Goal: Information Seeking & Learning: Check status

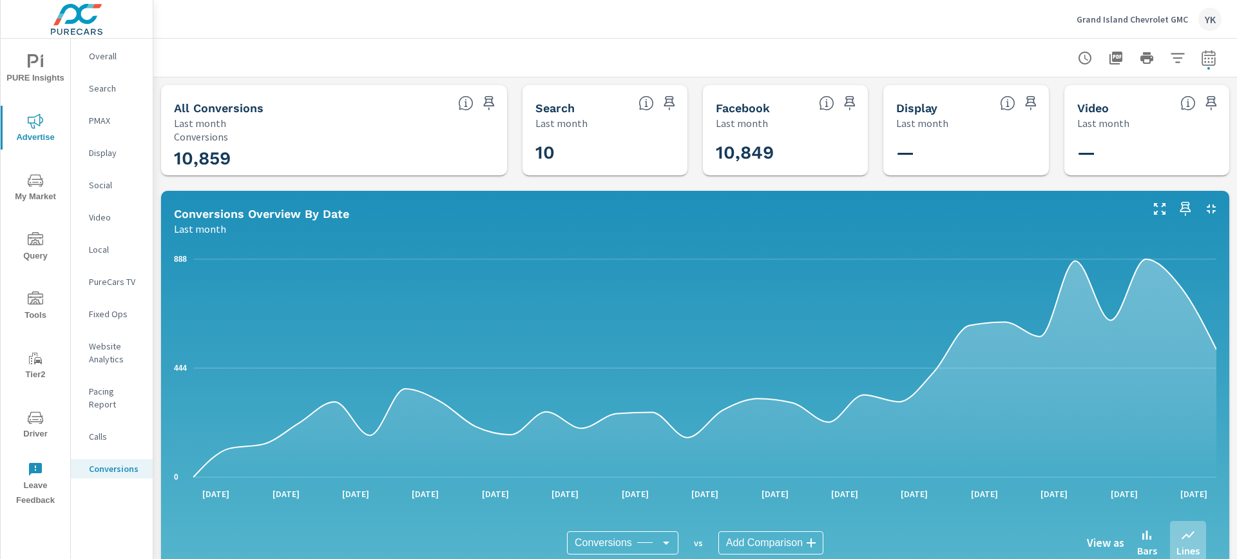
scroll to position [206, 0]
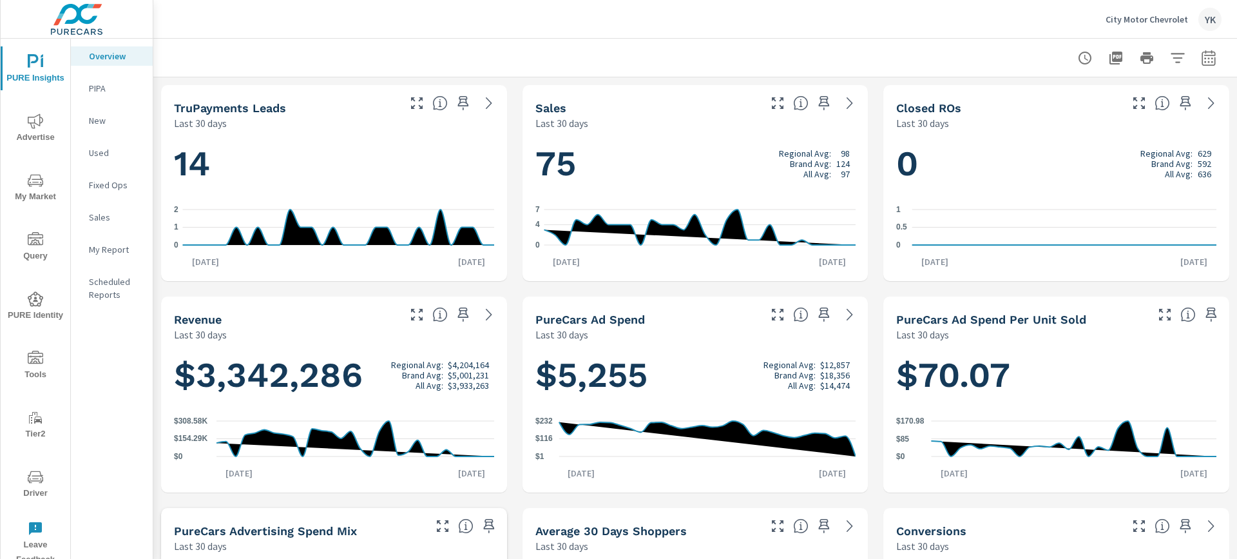
click at [109, 240] on div "My Report" at bounding box center [112, 249] width 82 height 19
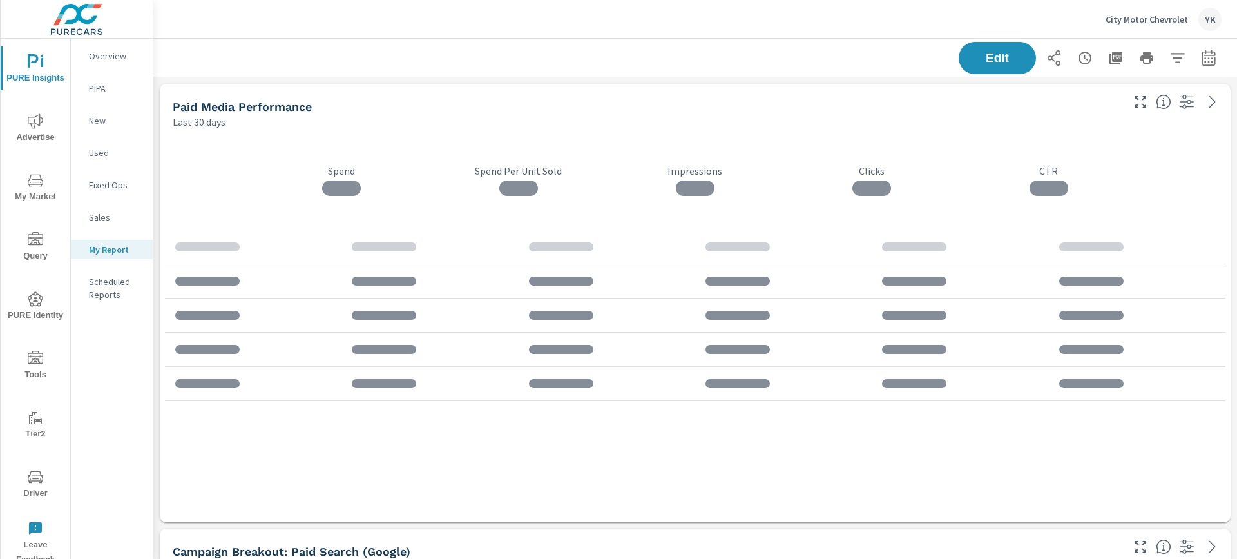
scroll to position [3860, 1084]
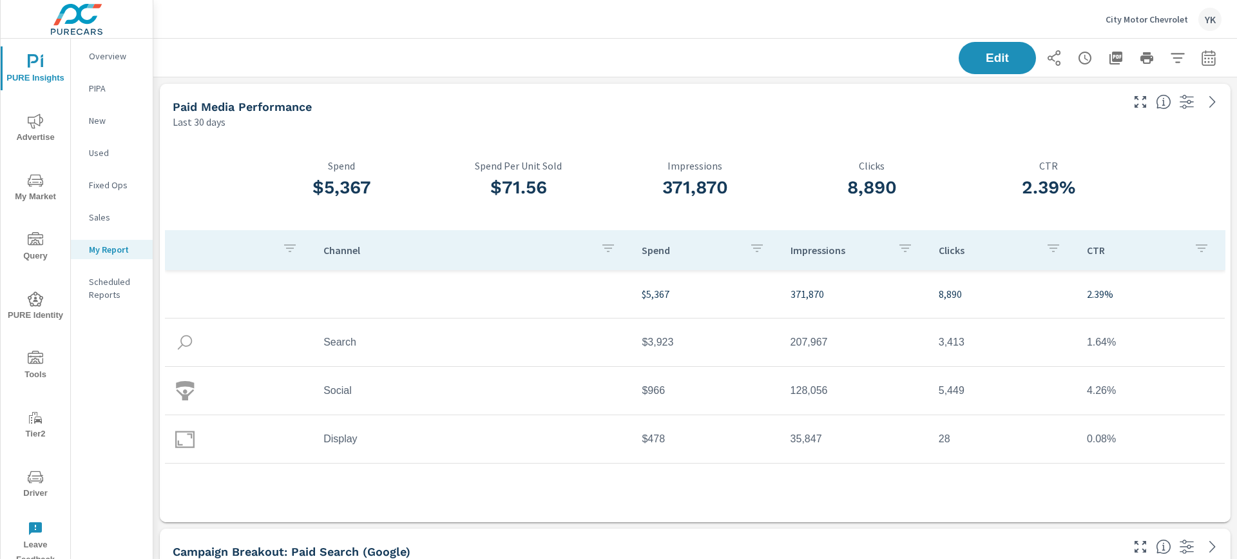
click at [1212, 55] on icon "button" at bounding box center [1208, 57] width 15 height 15
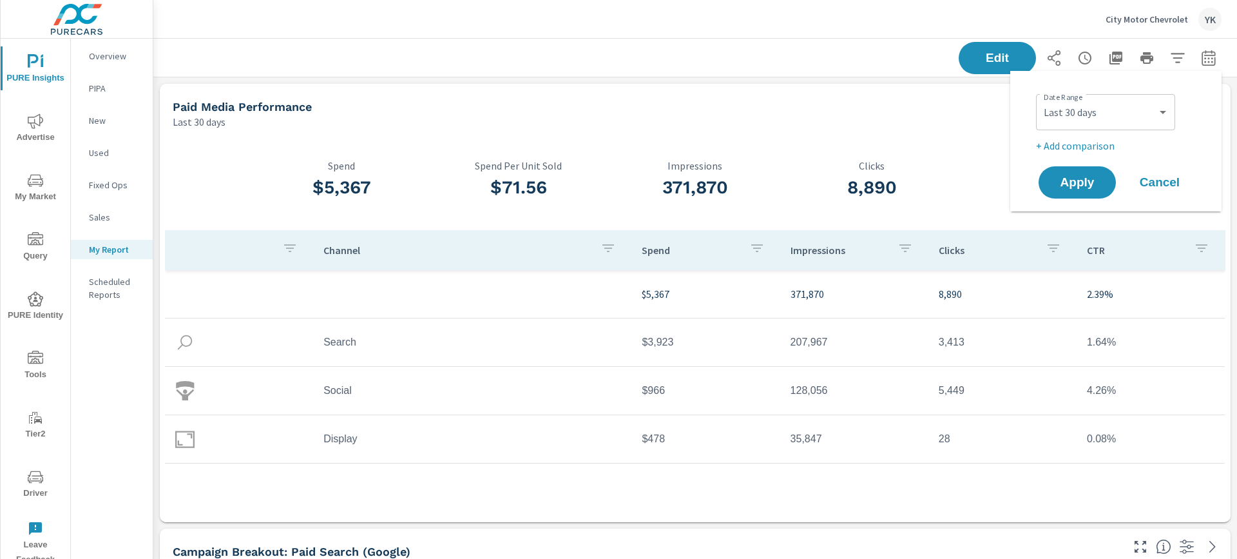
click at [1130, 94] on div "Custom Yesterday Last week Last 7 days Last 14 days Last 30 days Last 45 days L…" at bounding box center [1105, 112] width 139 height 36
click at [1126, 100] on select "Custom Yesterday Last week Last 7 days Last 14 days Last 30 days Last 45 days L…" at bounding box center [1105, 112] width 129 height 26
select select "Last month"
click at [1041, 99] on select "Custom Yesterday Last week Last 7 days Last 14 days Last 30 days Last 45 days L…" at bounding box center [1105, 112] width 129 height 26
click at [1081, 143] on p "+ Add comparison" at bounding box center [1118, 145] width 165 height 15
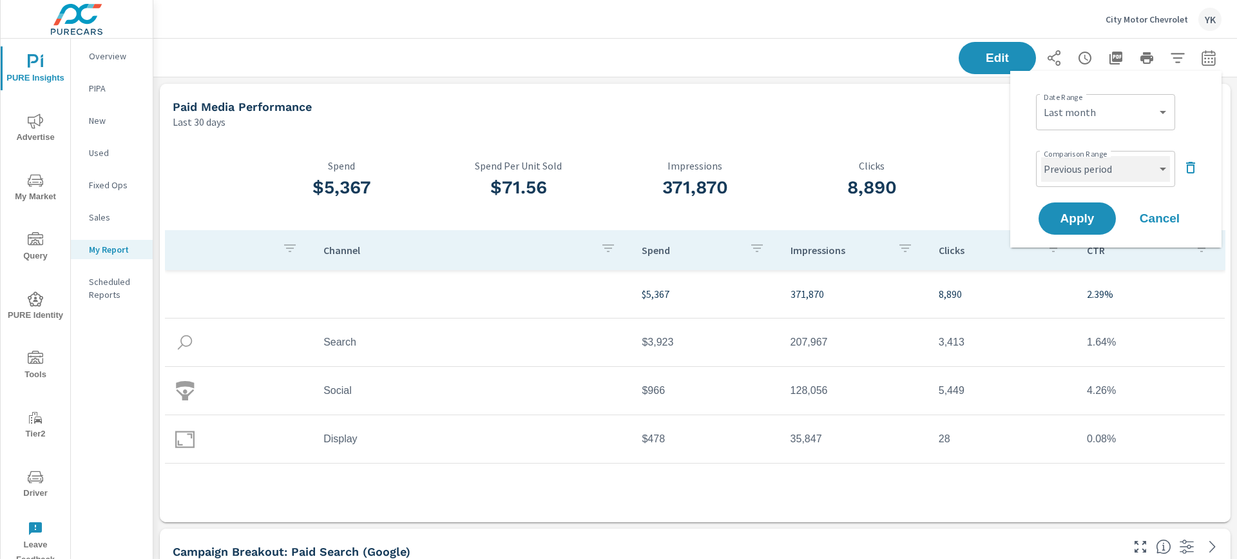
click at [1077, 156] on select "Custom Previous period Previous month Previous year" at bounding box center [1105, 169] width 129 height 26
select select "Previous month"
click at [1041, 156] on select "Custom Previous period Previous month Previous year" at bounding box center [1105, 169] width 129 height 26
click at [1075, 207] on button "Apply" at bounding box center [1077, 219] width 80 height 34
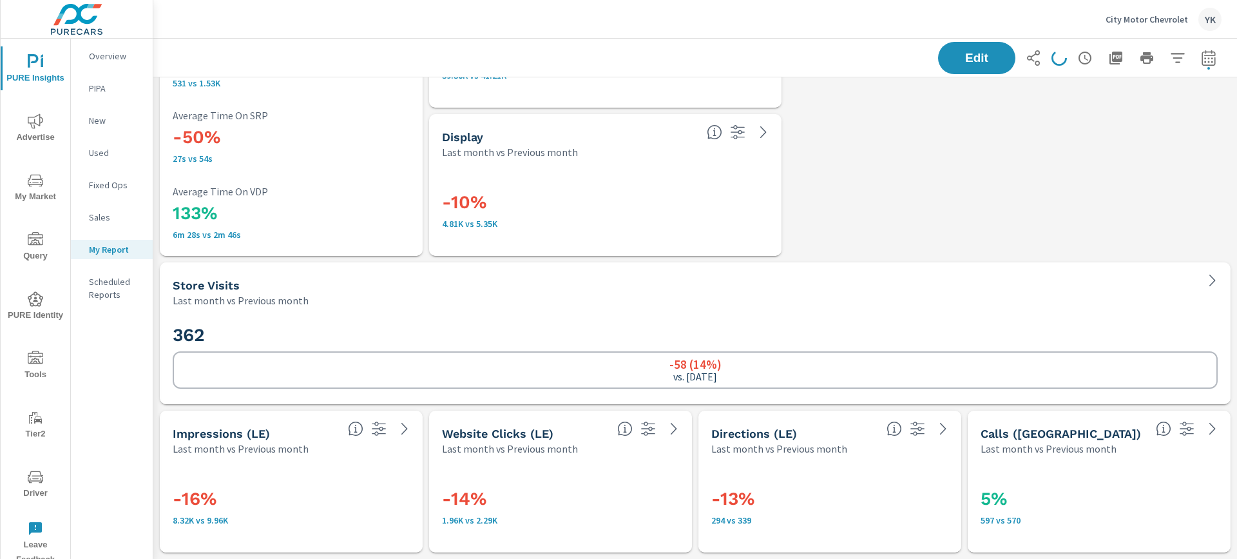
scroll to position [3265, 0]
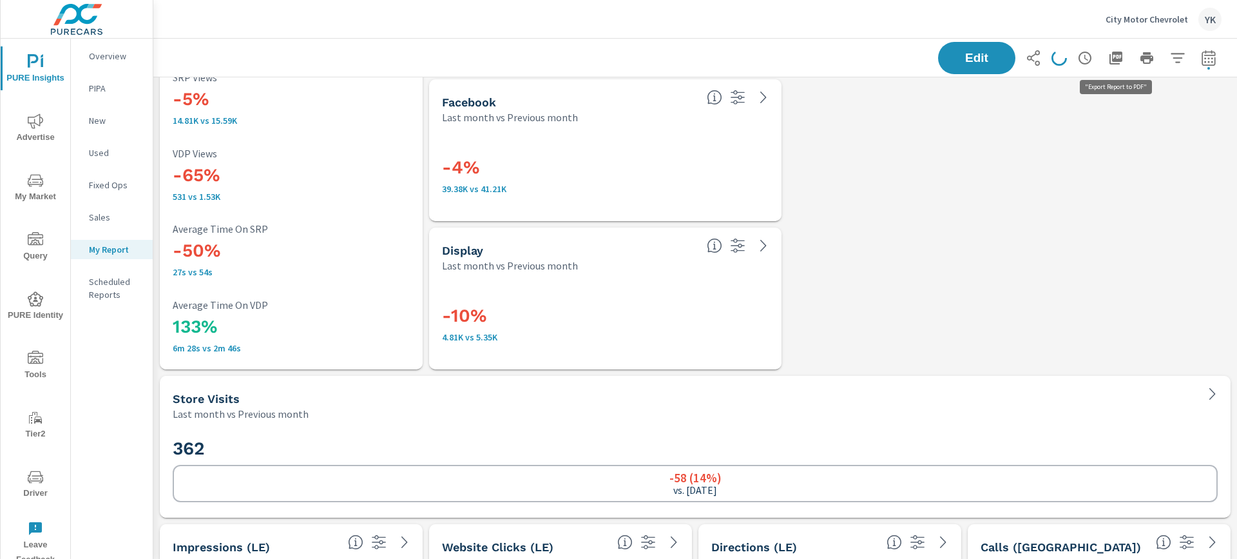
click at [1117, 58] on icon "button" at bounding box center [1115, 57] width 15 height 15
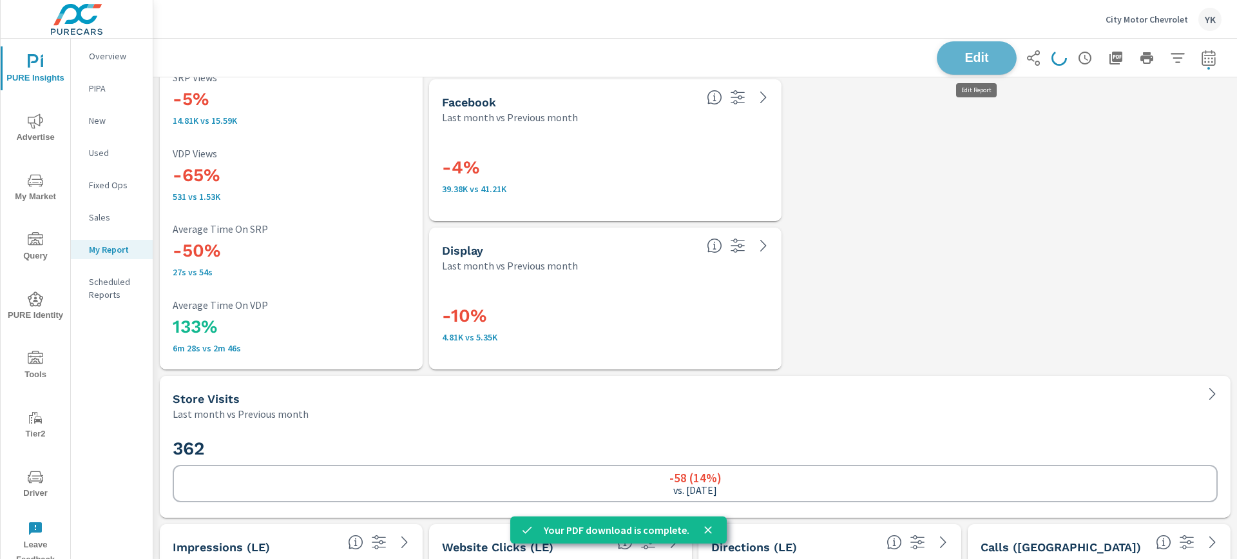
click at [967, 62] on span "Edit" at bounding box center [976, 58] width 53 height 12
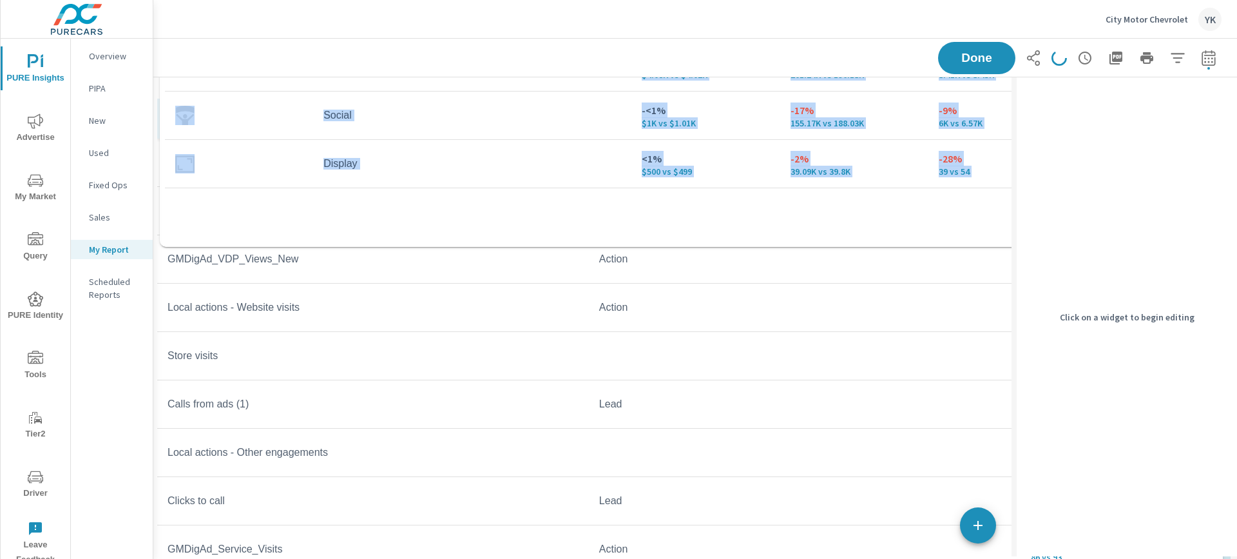
scroll to position [169, 0]
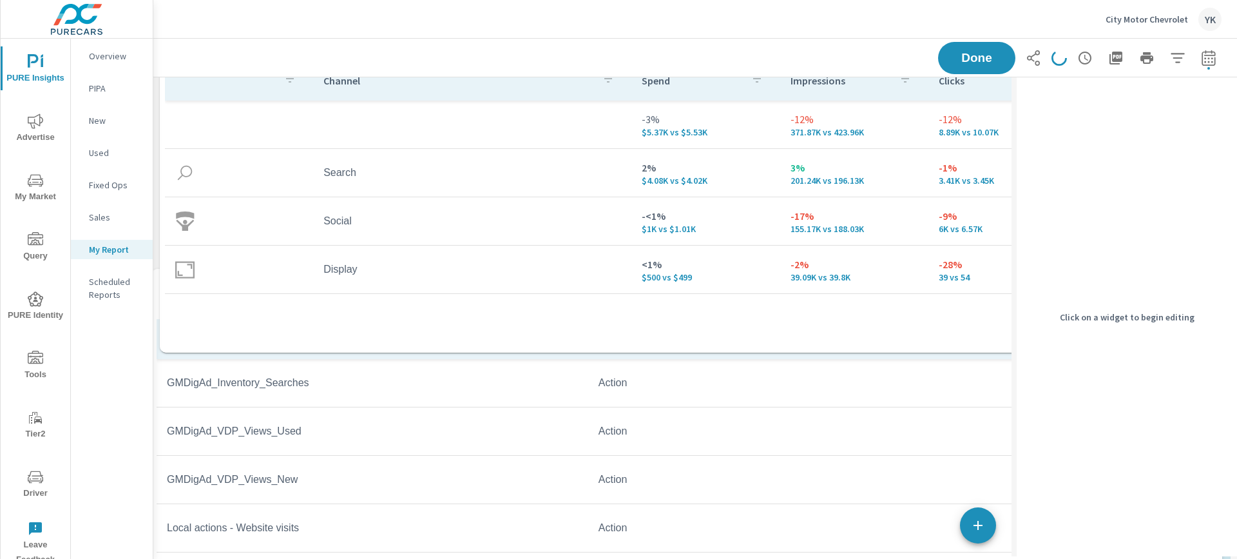
drag, startPoint x: 589, startPoint y: 365, endPoint x: 583, endPoint y: 416, distance: 51.2
click at [583, 399] on td "GMDigAd_Inventory_Searches" at bounding box center [373, 383] width 432 height 32
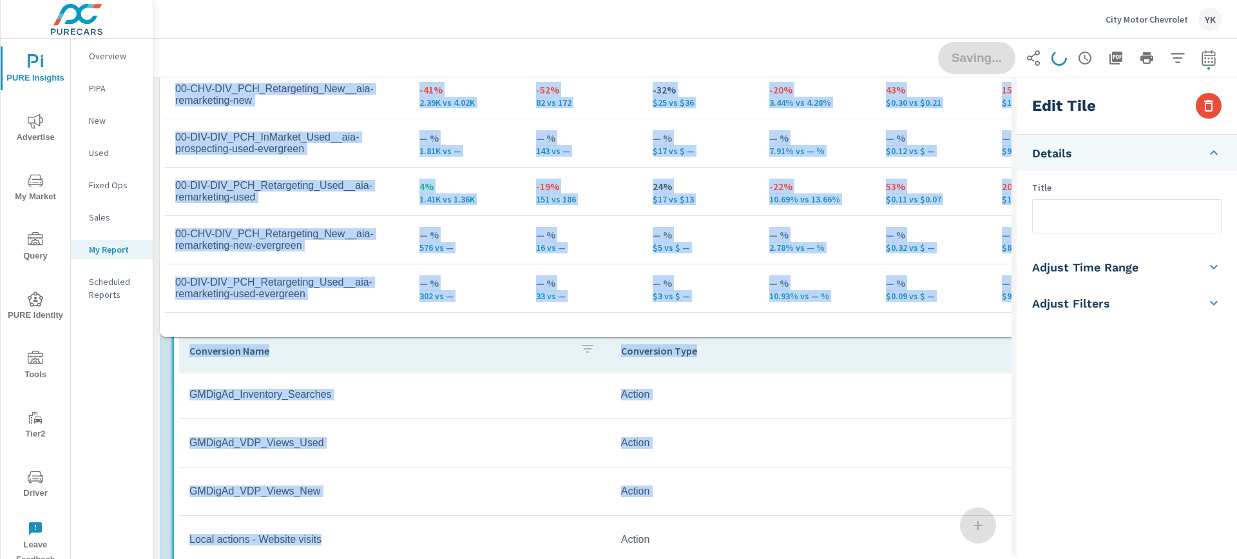
drag, startPoint x: 526, startPoint y: 362, endPoint x: 540, endPoint y: 596, distance: 234.3
click at [540, 558] on html "PURE Insights Advertise My Market Query PURE Identity Tools Tier2 Driver Leave …" at bounding box center [618, 279] width 1237 height 559
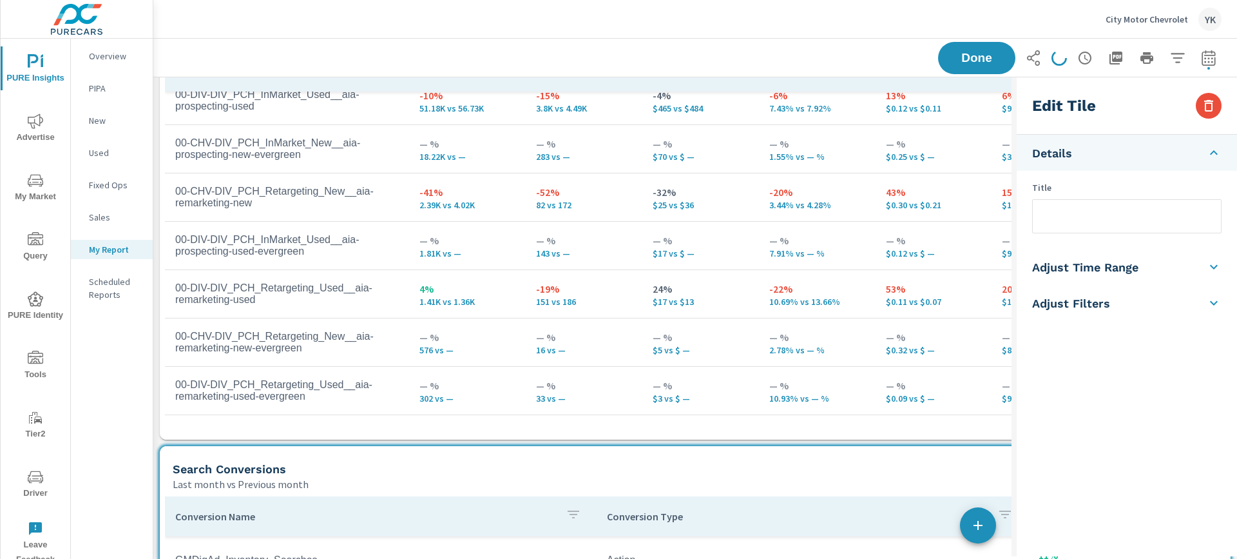
scroll to position [1435, 0]
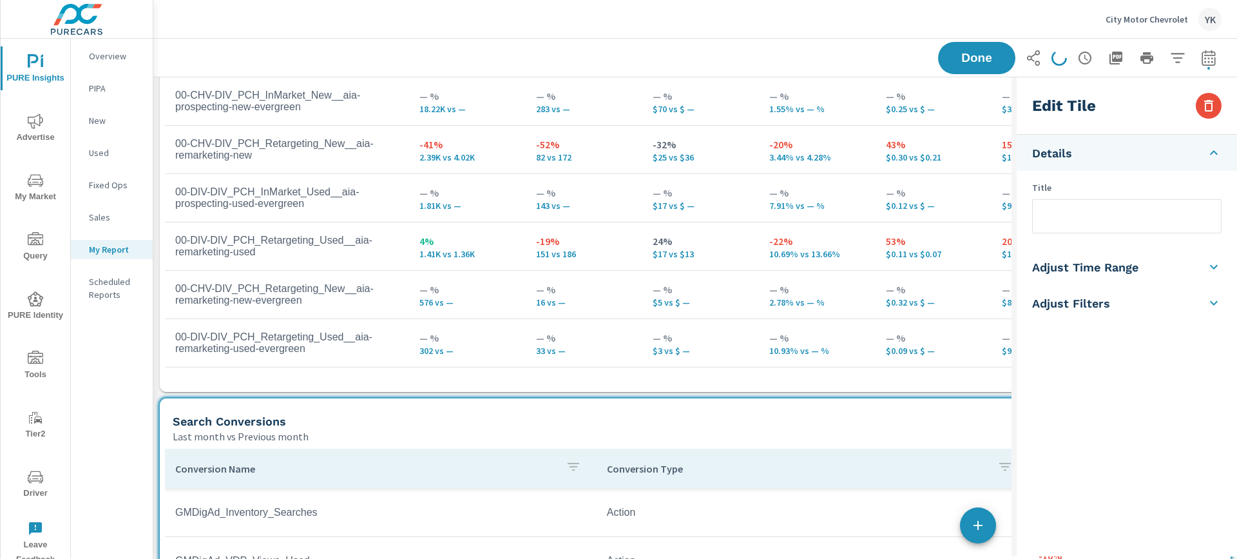
scroll to position [1645, 0]
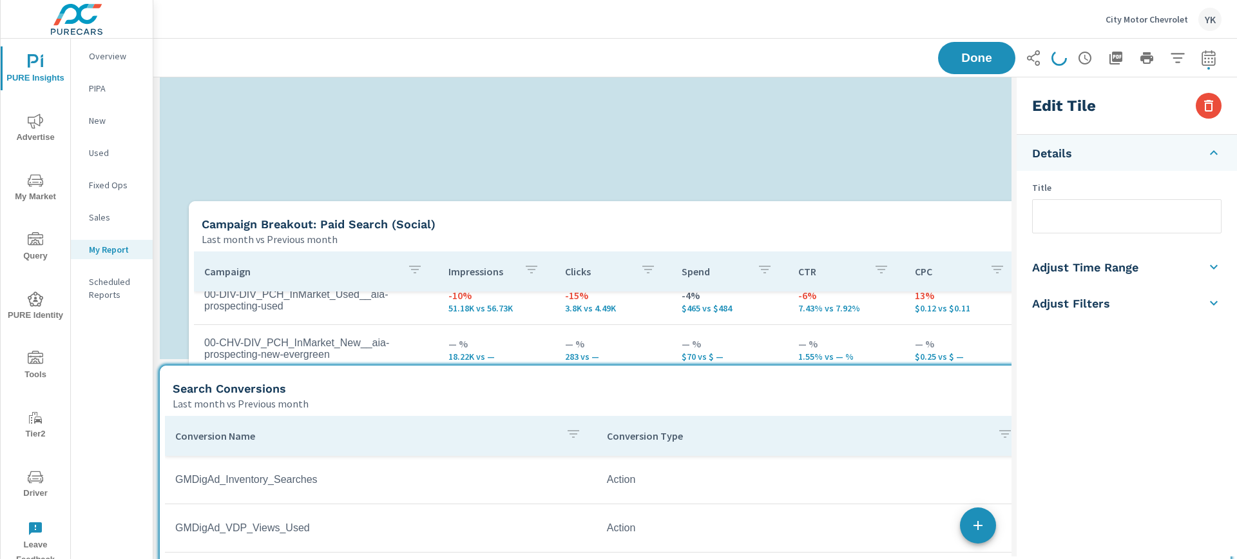
drag, startPoint x: 284, startPoint y: 141, endPoint x: 314, endPoint y: 412, distance: 272.3
click at [322, 546] on div "Store Visits Last month vs Previous month 362 -58 (14%) vs. Aug 2025 Paid Media…" at bounding box center [582, 362] width 858 height 3860
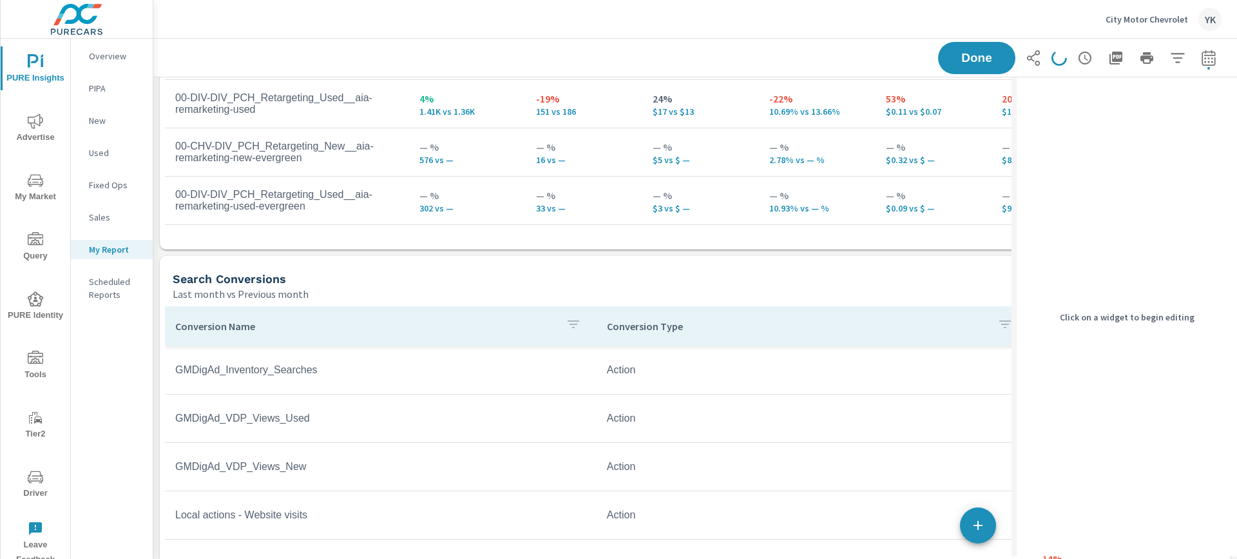
scroll to position [1756, 0]
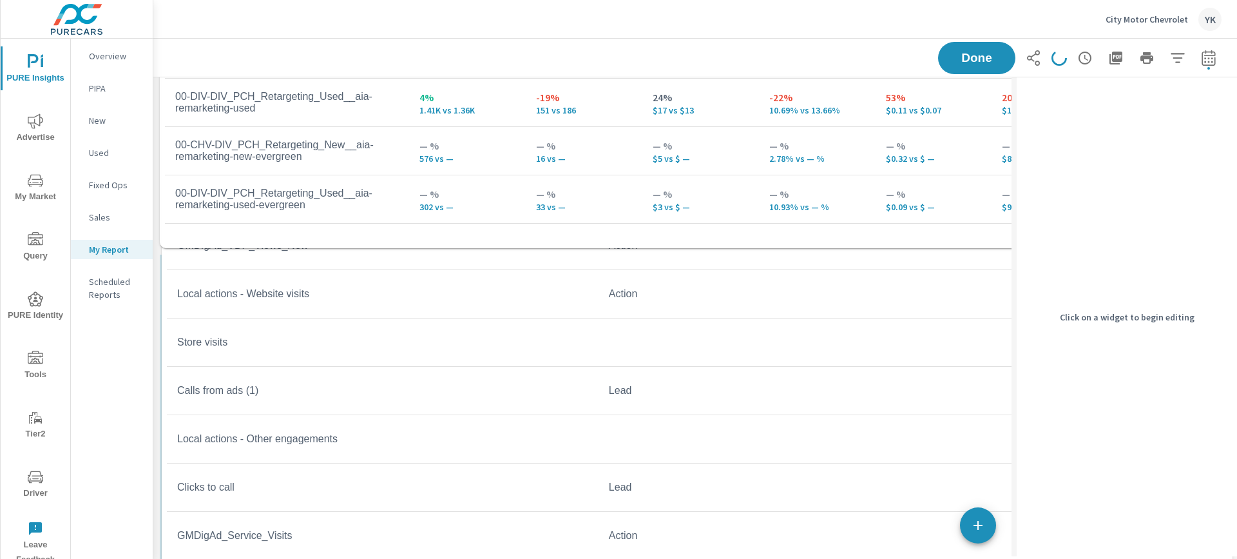
drag, startPoint x: 322, startPoint y: 341, endPoint x: 324, endPoint y: 121, distance: 219.7
click at [324, 121] on div "Store Visits Last month vs Previous month 362 -58 (14%) vs. Aug 2025 Paid Media…" at bounding box center [582, 251] width 858 height 3860
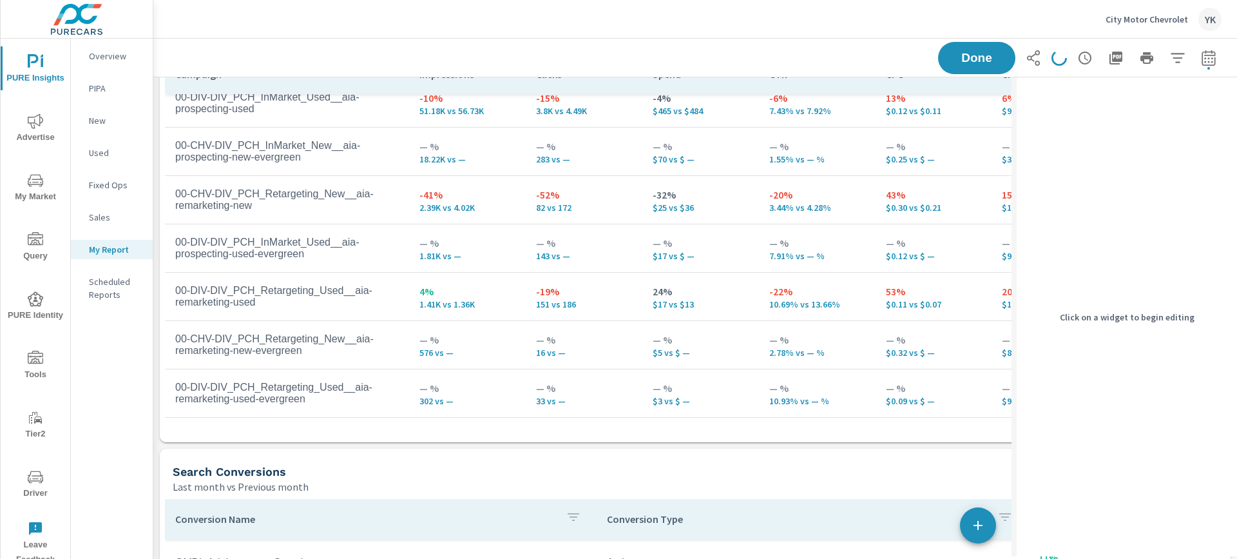
scroll to position [1576, 0]
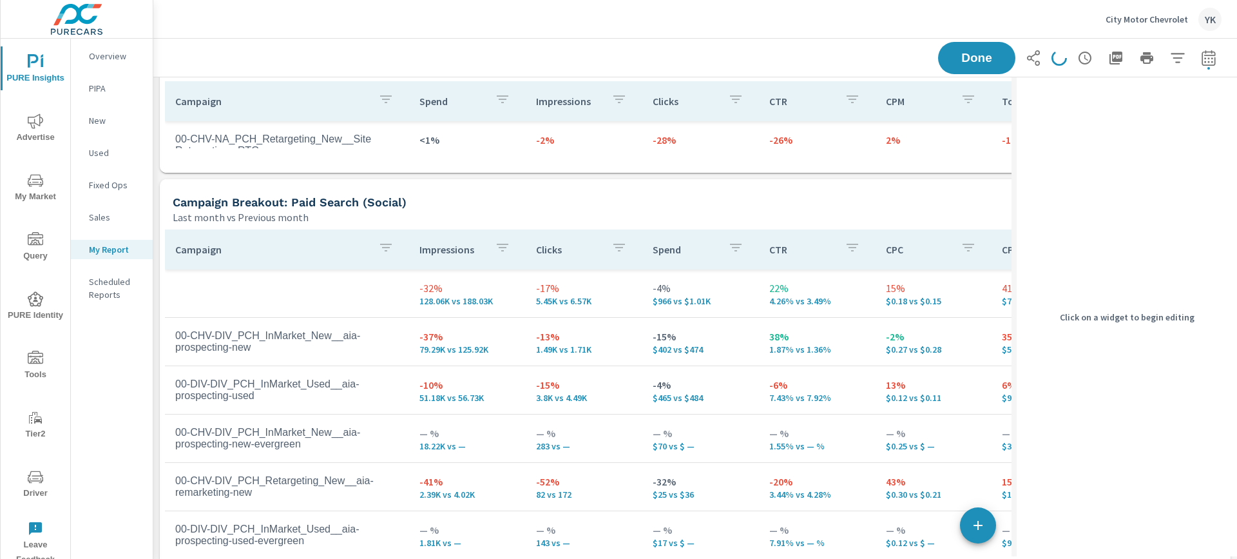
scroll to position [1379, 0]
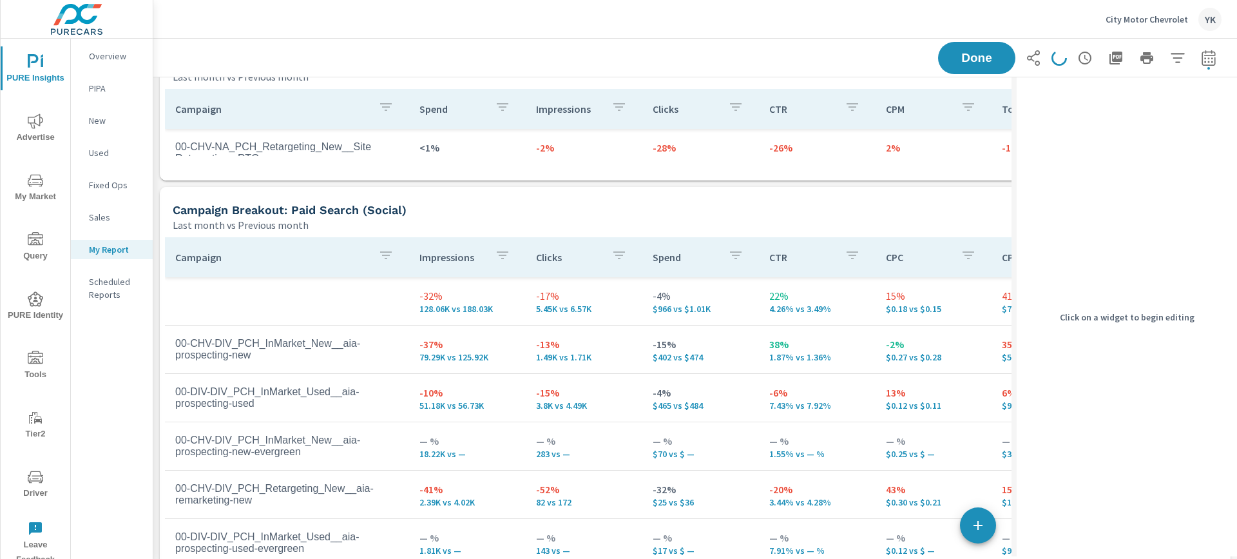
click at [941, 147] on p "2%" at bounding box center [934, 147] width 96 height 15
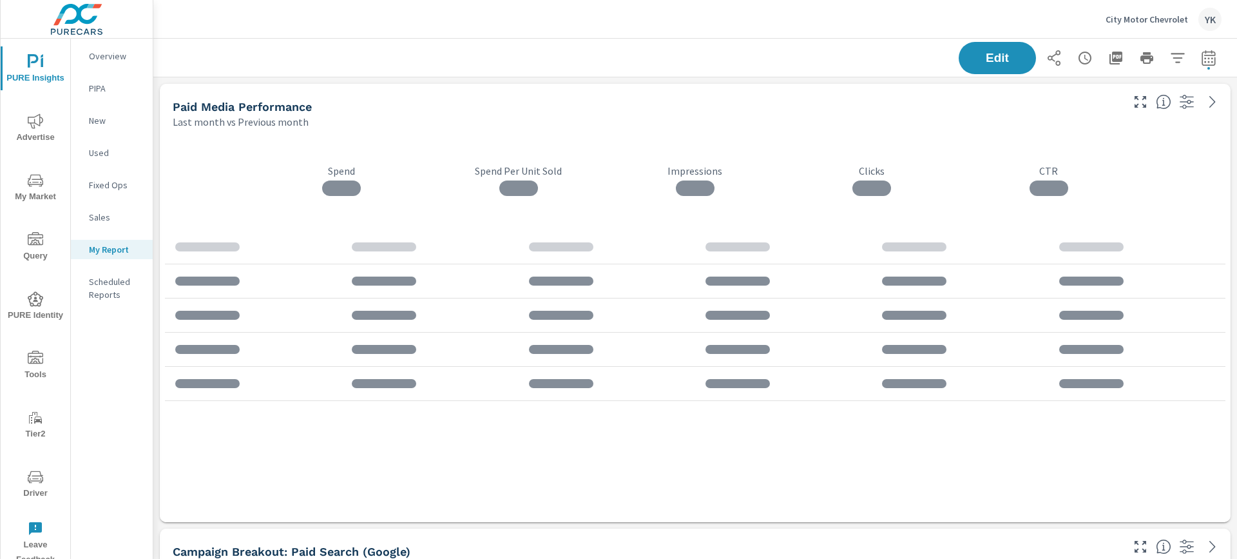
scroll to position [3860, 1084]
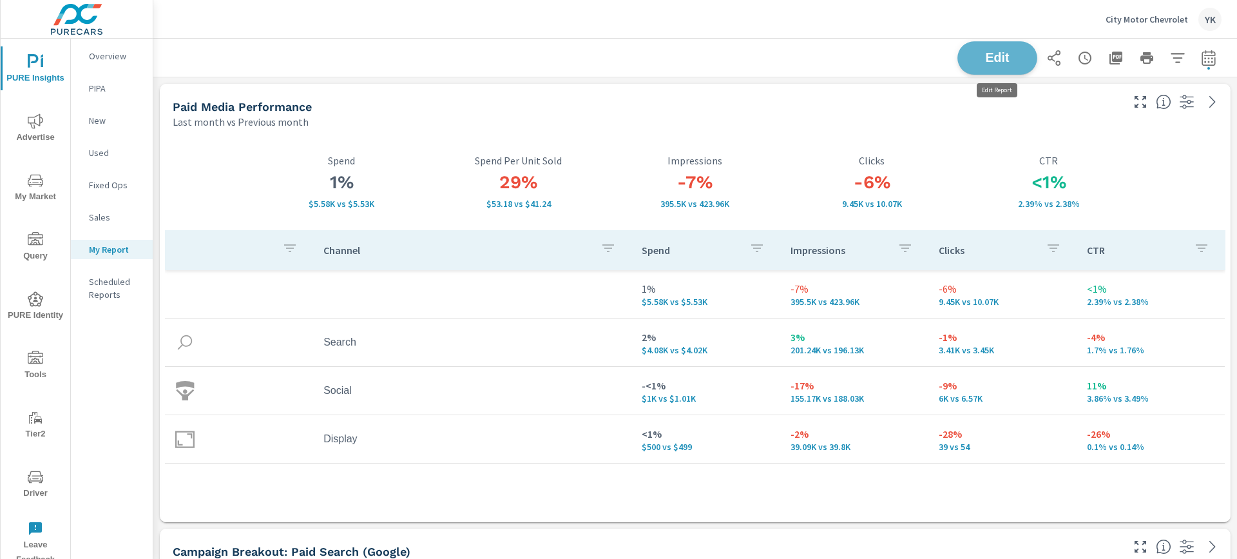
click at [997, 60] on span "Edit" at bounding box center [997, 58] width 53 height 12
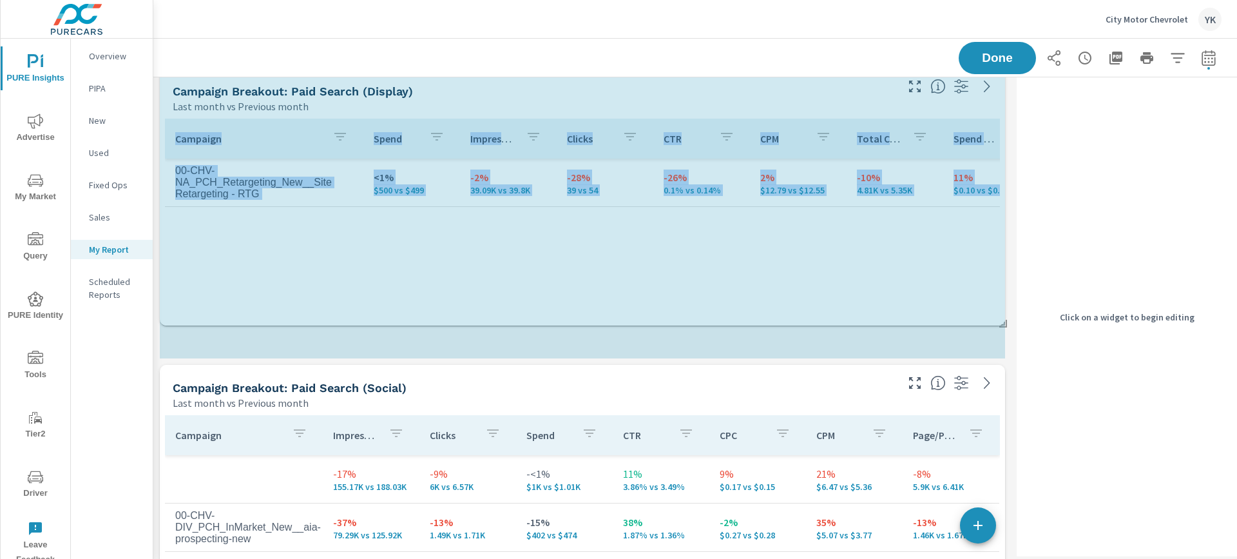
scroll to position [1354, 0]
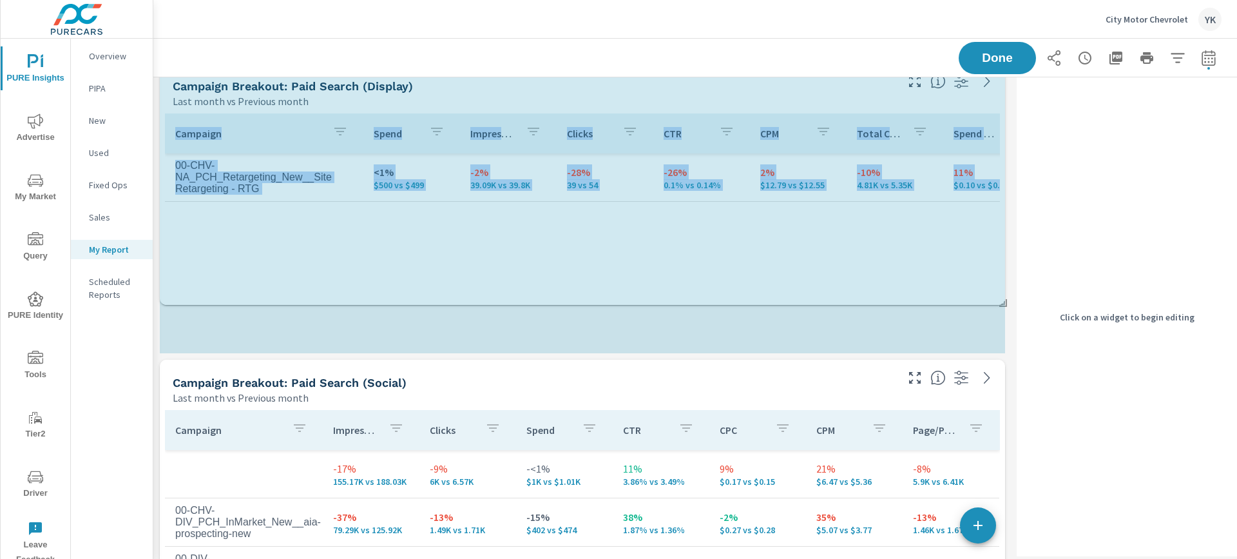
drag, startPoint x: 1001, startPoint y: 207, endPoint x: 1010, endPoint y: 302, distance: 95.1
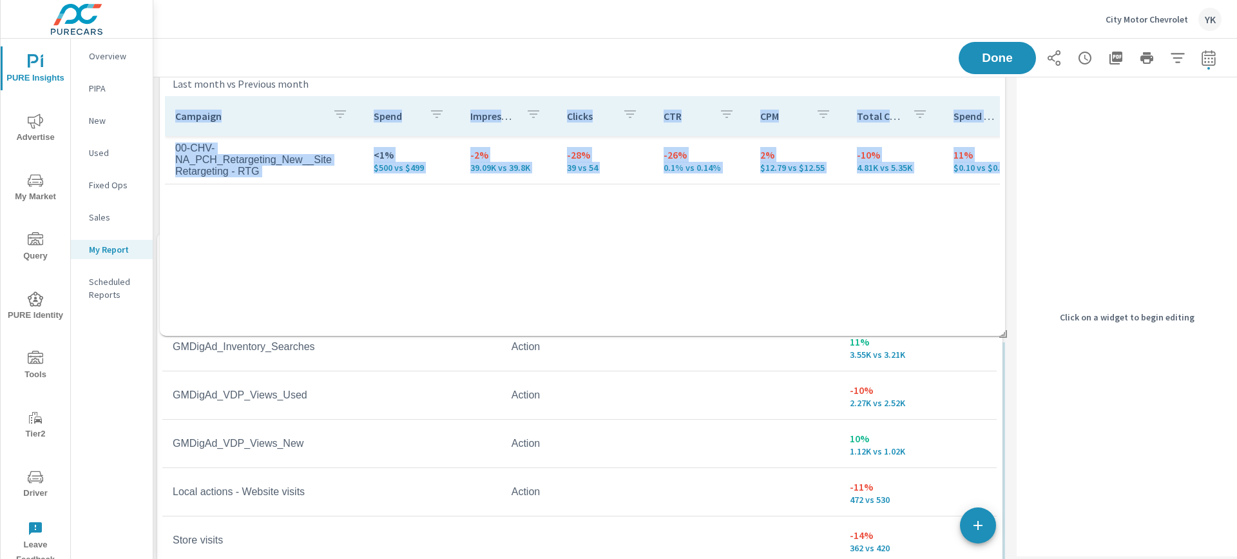
scroll to position [1146, 0]
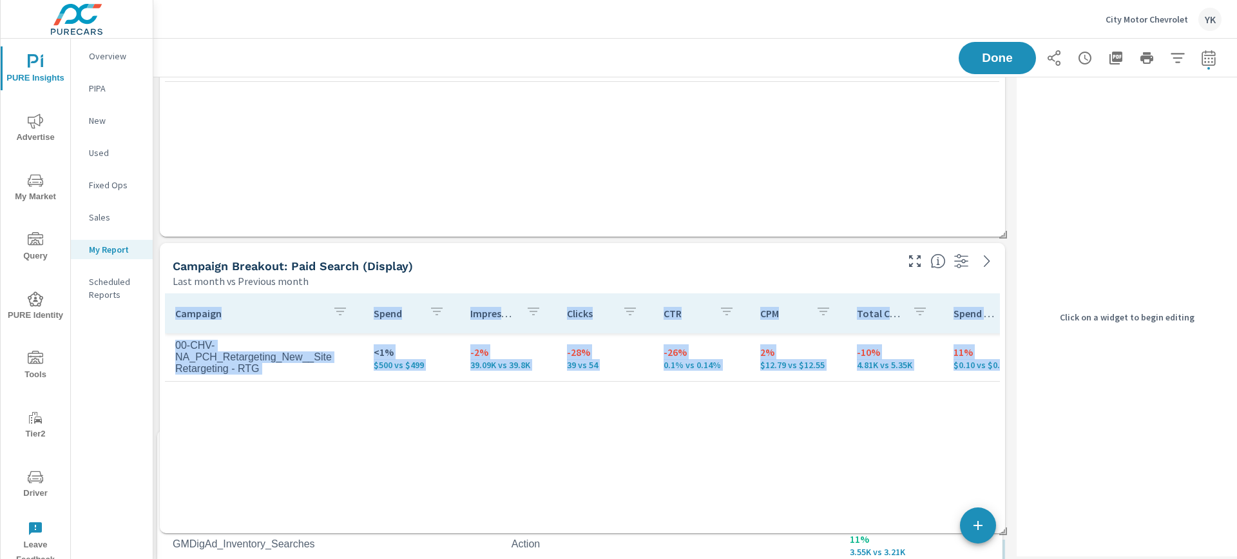
drag, startPoint x: 419, startPoint y: 441, endPoint x: 417, endPoint y: 39, distance: 402.1
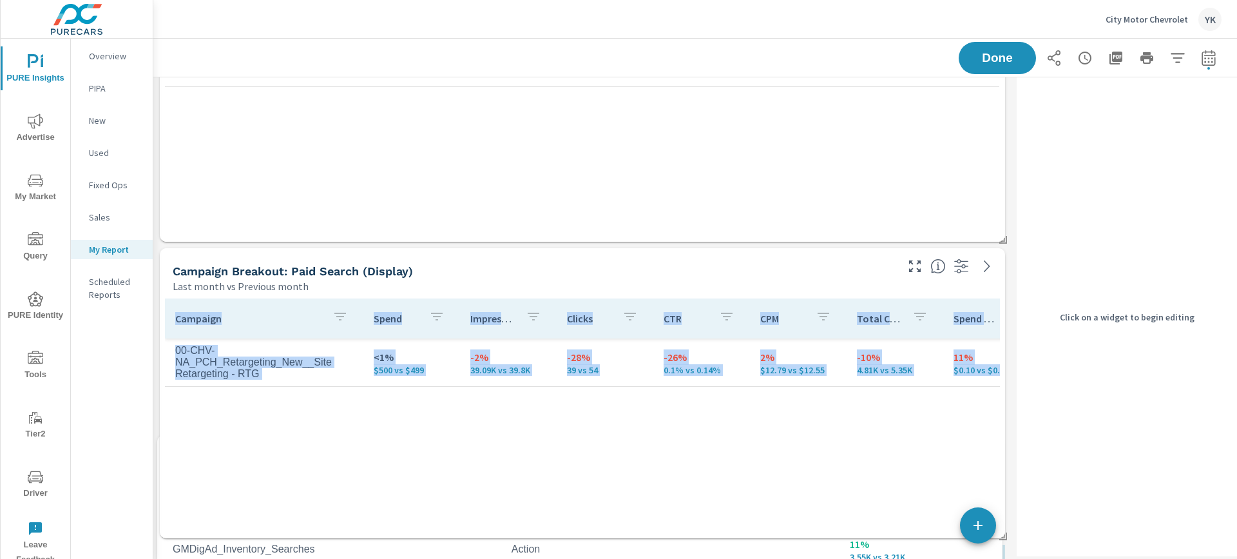
click at [416, 29] on div "City Motor Chevrolet YK PURE Insights Report City Motor Chevrolet Report date r…" at bounding box center [695, 279] width 1084 height 559
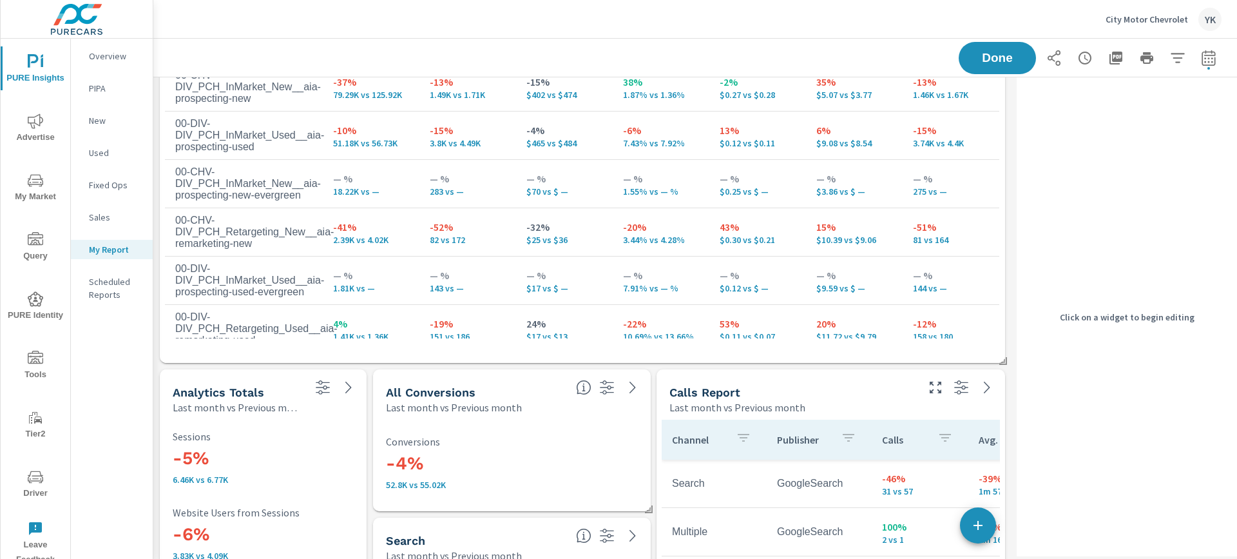
scroll to position [2833, 0]
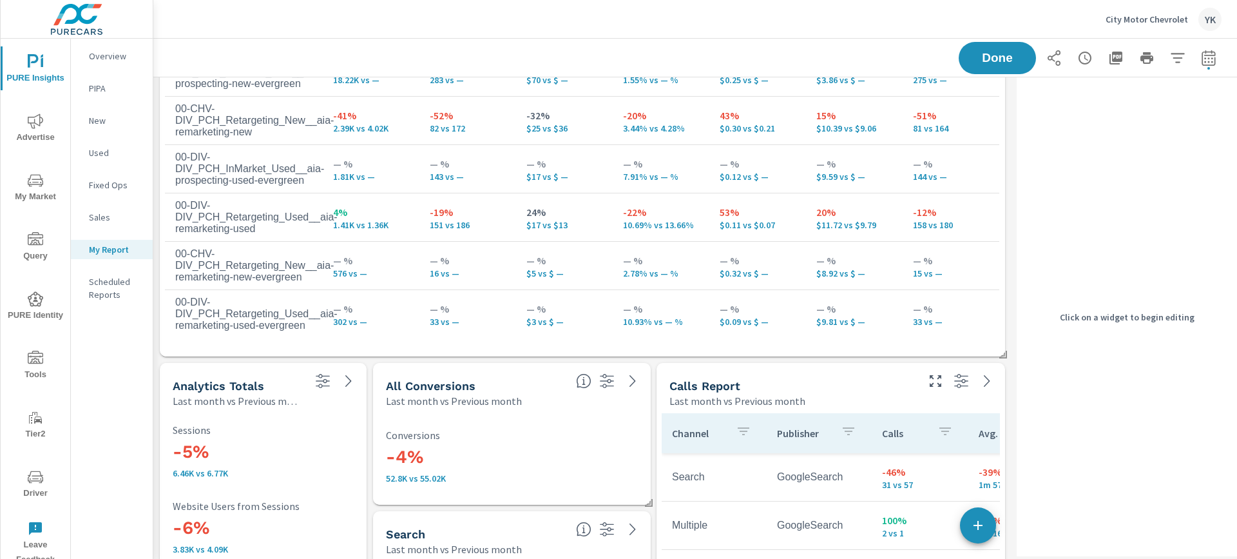
scroll to position [115, 0]
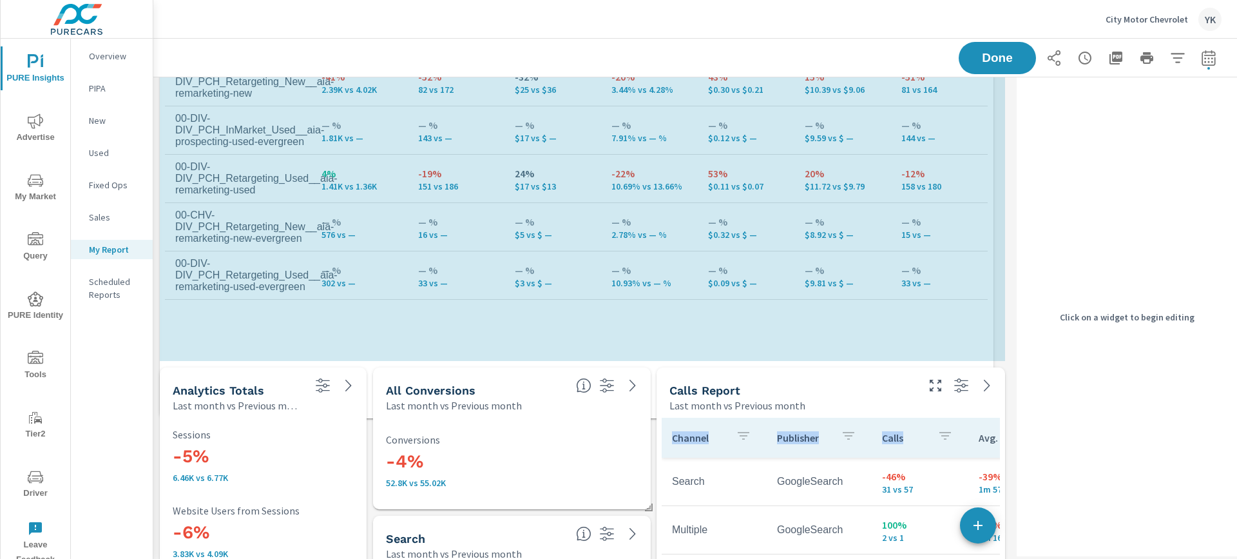
scroll to position [4157, 859]
drag, startPoint x: 998, startPoint y: 353, endPoint x: 981, endPoint y: 414, distance: 62.8
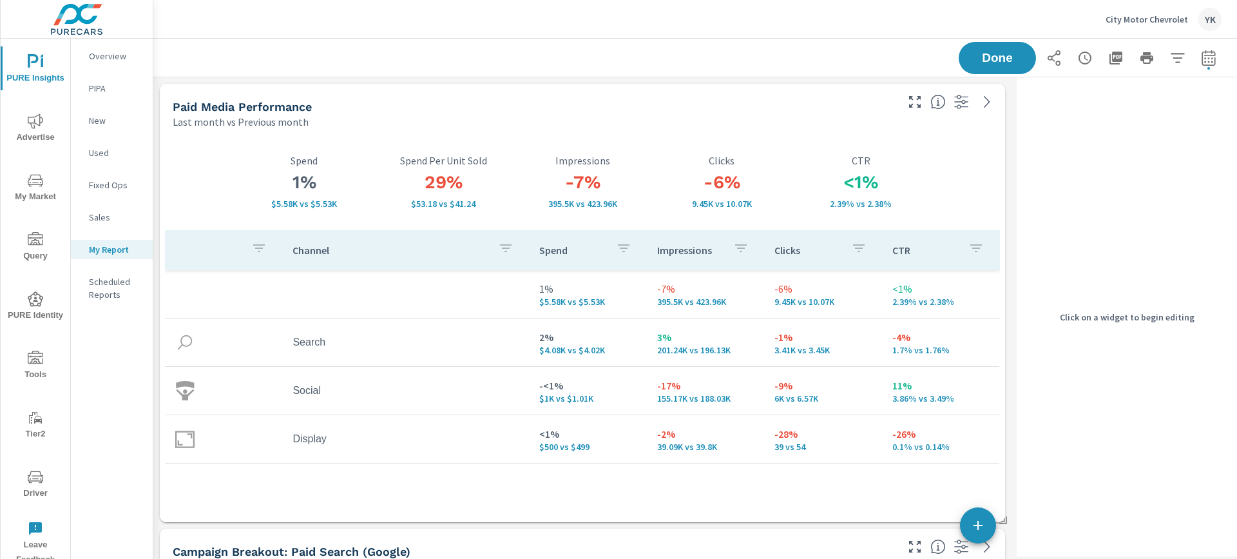
scroll to position [0, 0]
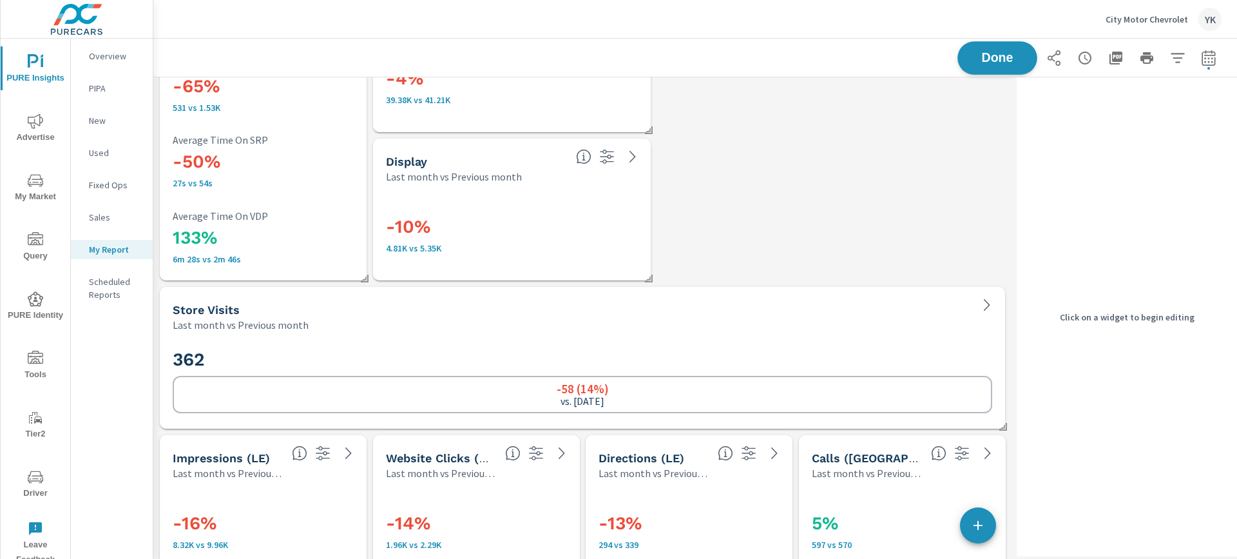
click at [990, 48] on button "Done" at bounding box center [998, 58] width 80 height 34
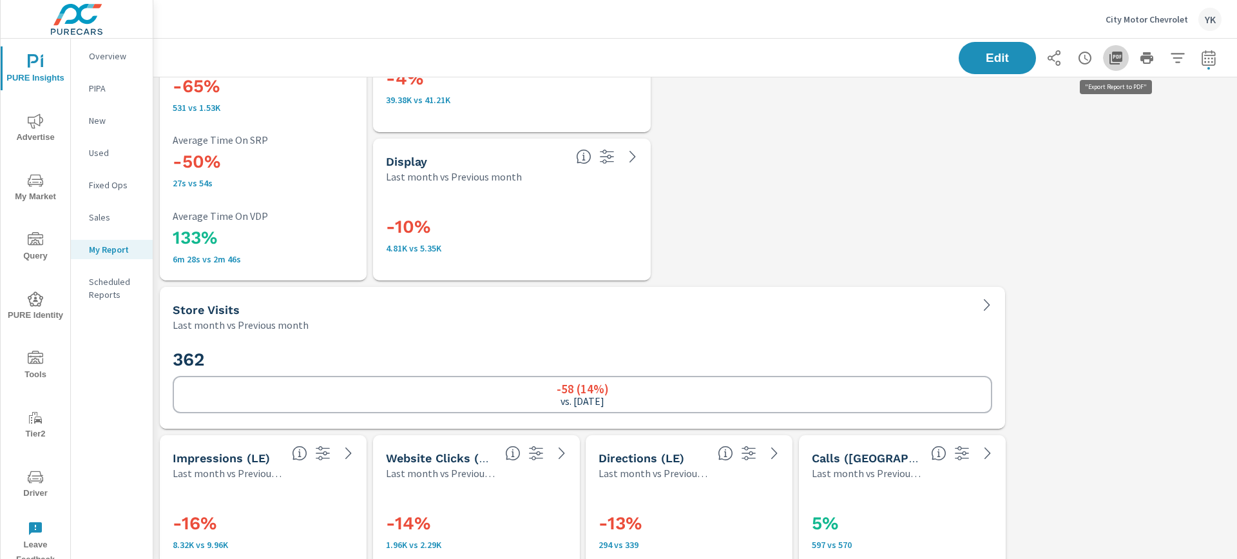
click at [1119, 59] on icon "button" at bounding box center [1116, 58] width 13 height 13
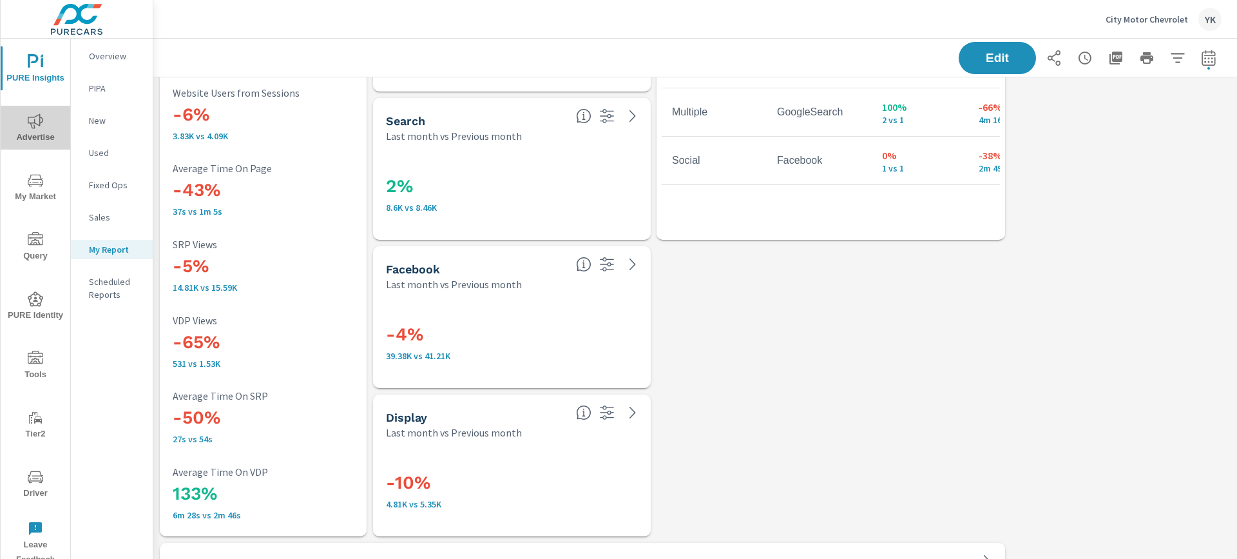
click at [37, 133] on span "Advertise" at bounding box center [36, 129] width 62 height 32
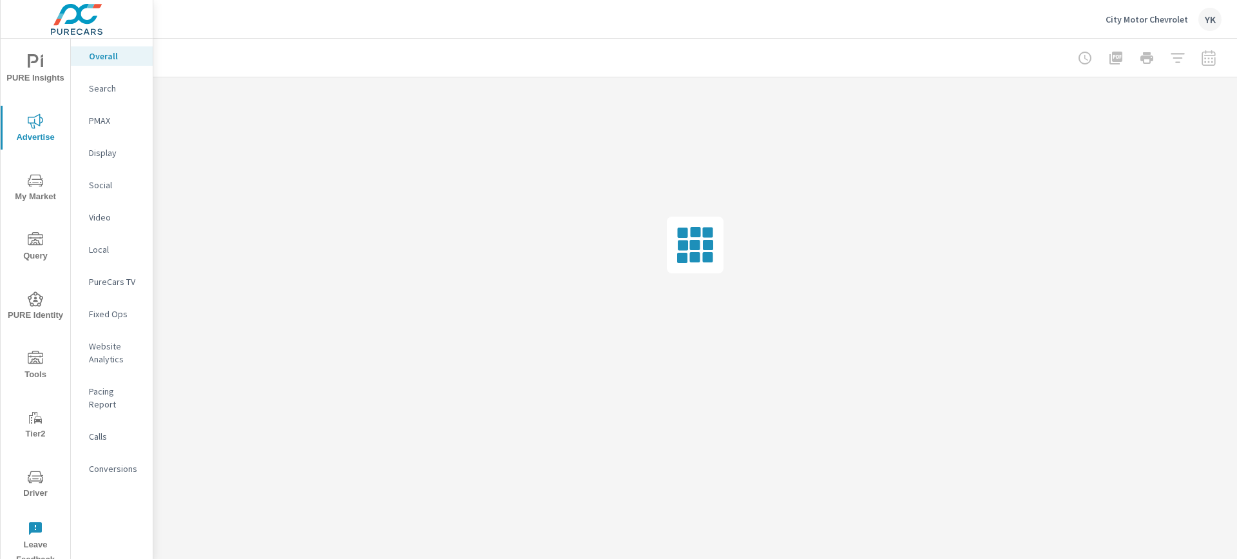
click at [93, 462] on p "Conversions" at bounding box center [115, 468] width 53 height 13
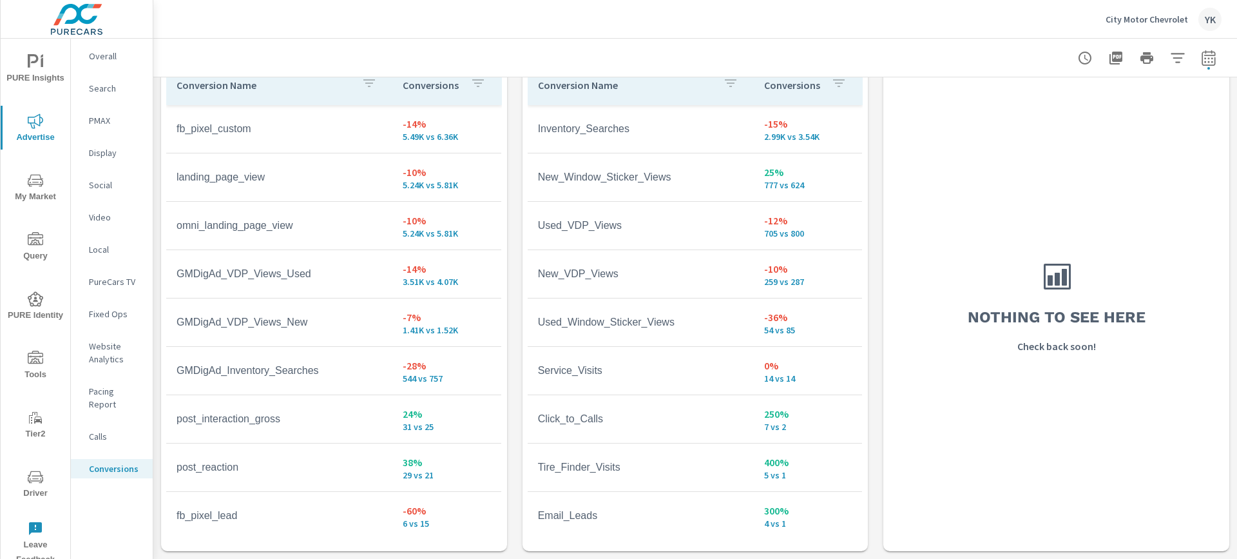
scroll to position [1311, 0]
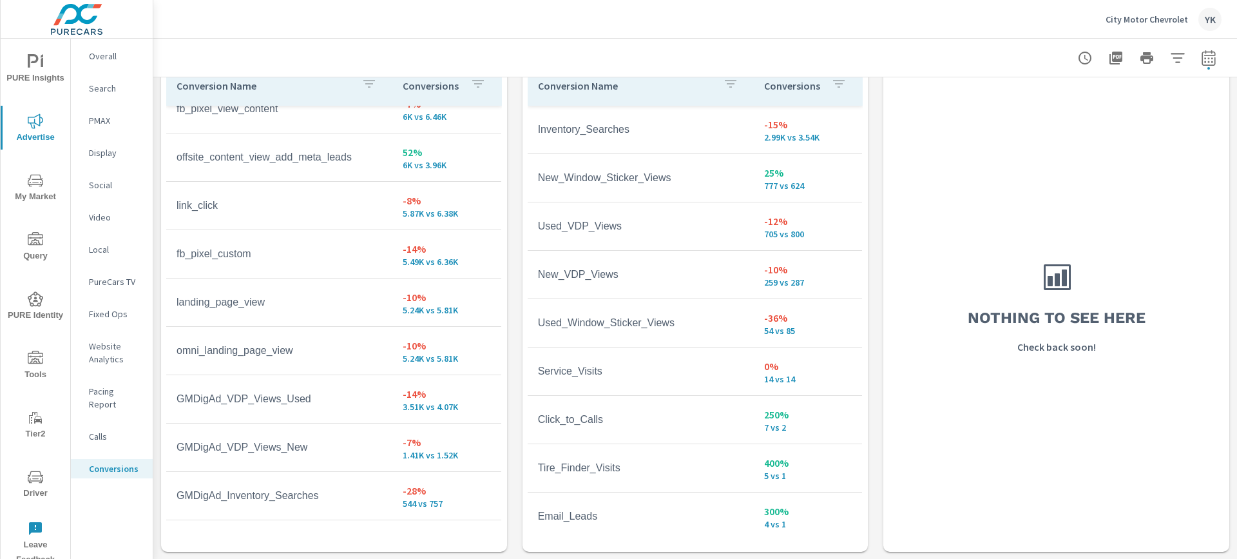
scroll to position [15, 0]
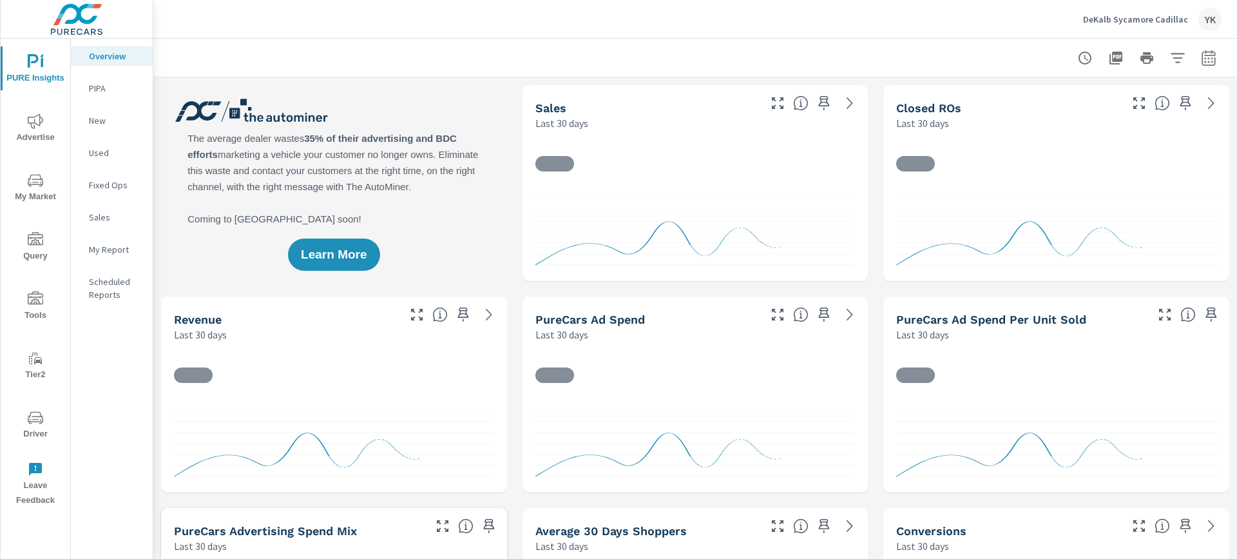
click at [115, 238] on nav "Overview PIPA New Used Fixed Ops Sales My Report Scheduled Reports" at bounding box center [112, 181] width 82 height 284
click at [113, 248] on p "My Report" at bounding box center [115, 249] width 53 height 13
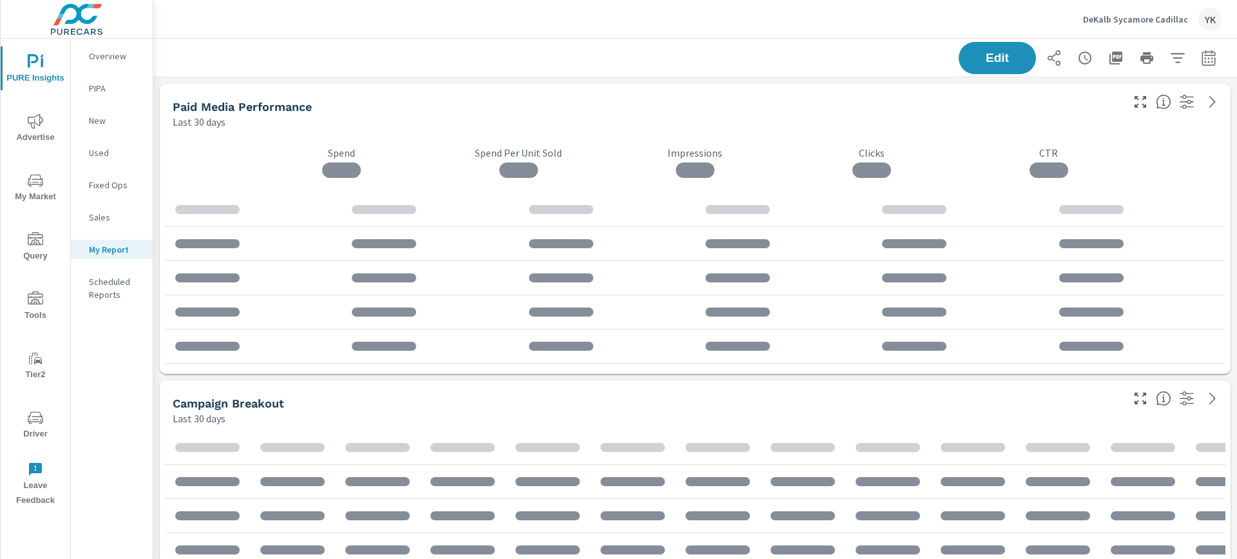
scroll to position [2378, 1084]
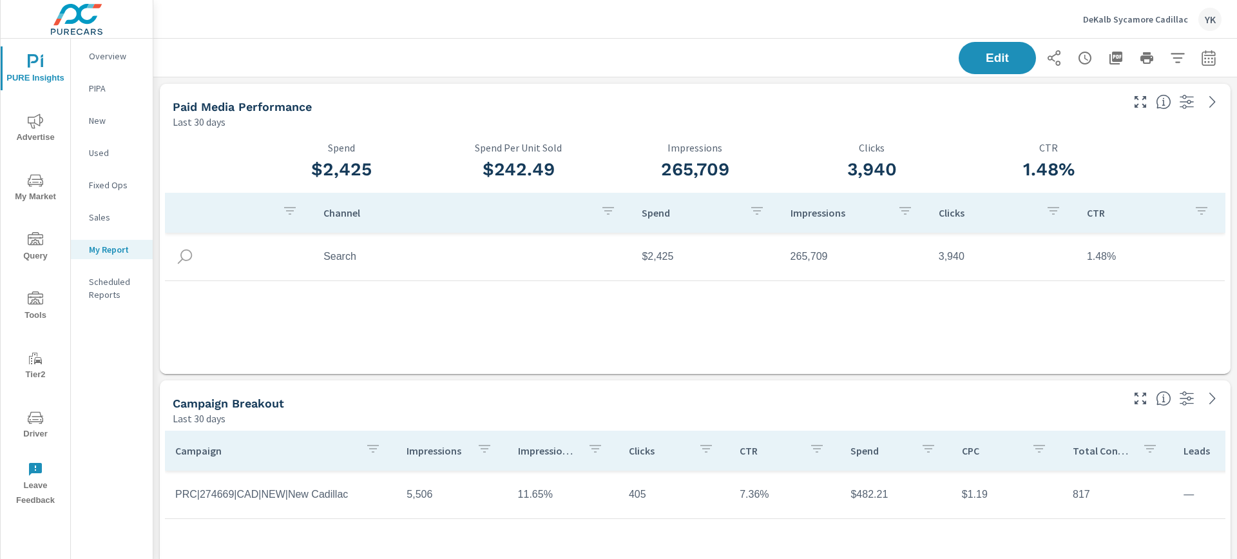
click at [1206, 50] on icon "button" at bounding box center [1209, 57] width 14 height 15
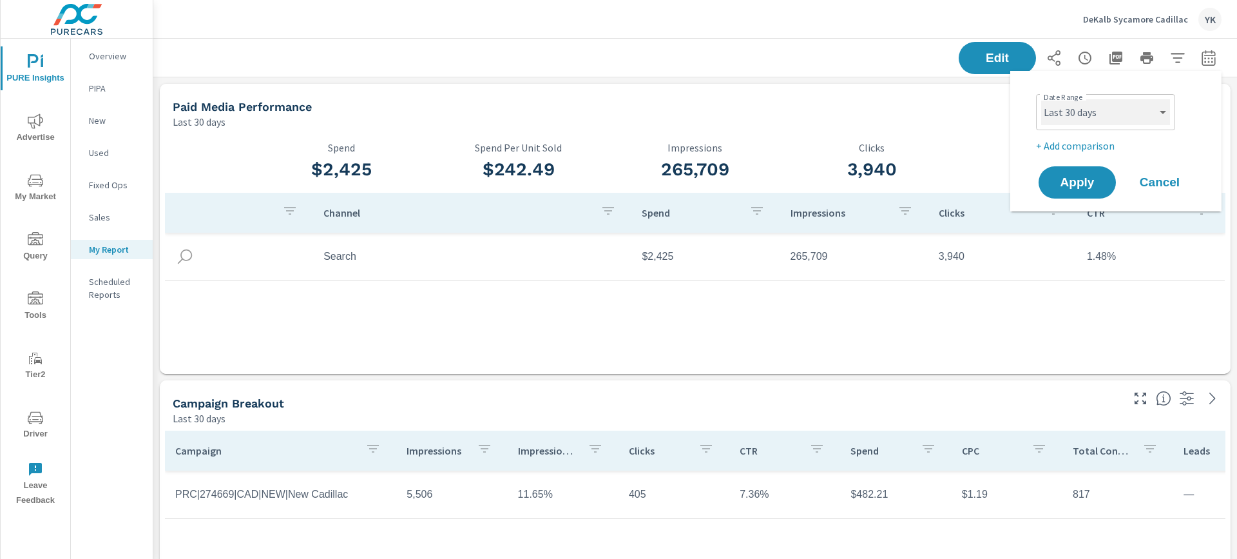
click at [1073, 104] on select "Custom Yesterday Last week Last 7 days Last 14 days Last 30 days Last 45 days L…" at bounding box center [1105, 112] width 129 height 26
select select "Last month"
click at [1041, 99] on select "Custom Yesterday Last week Last 7 days Last 14 days Last 30 days Last 45 days L…" at bounding box center [1105, 112] width 129 height 26
click at [1071, 147] on p "+ Add comparison" at bounding box center [1118, 145] width 165 height 15
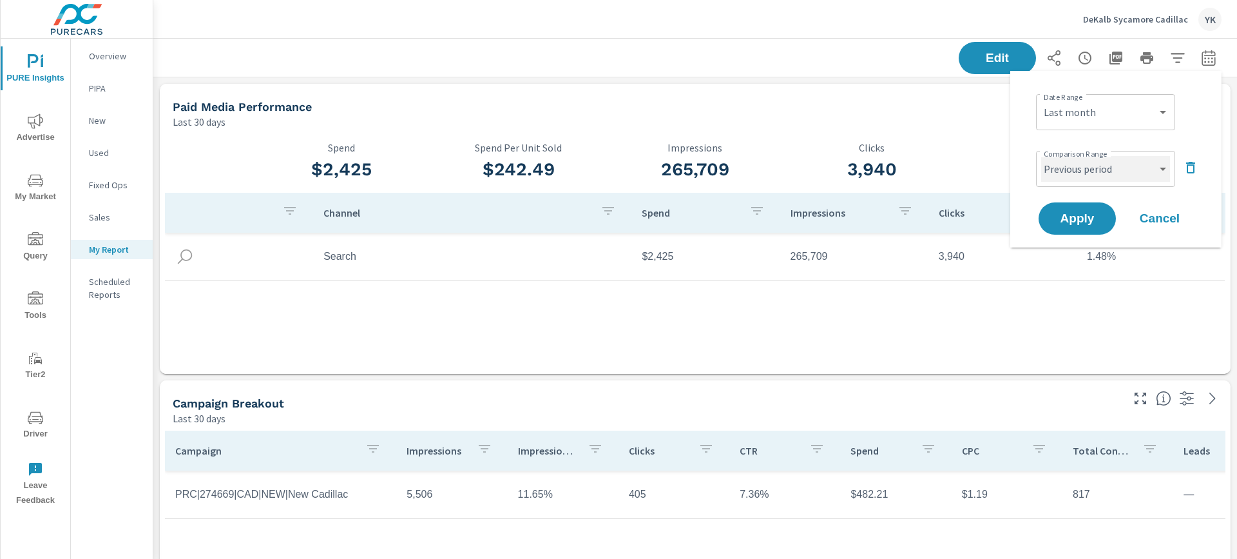
click at [1071, 157] on select "Custom Previous period Previous month Previous year" at bounding box center [1105, 169] width 129 height 26
select select "Previous month"
click at [1041, 156] on select "Custom Previous period Previous month Previous year" at bounding box center [1105, 169] width 129 height 26
click at [1075, 213] on span "Apply" at bounding box center [1077, 219] width 53 height 12
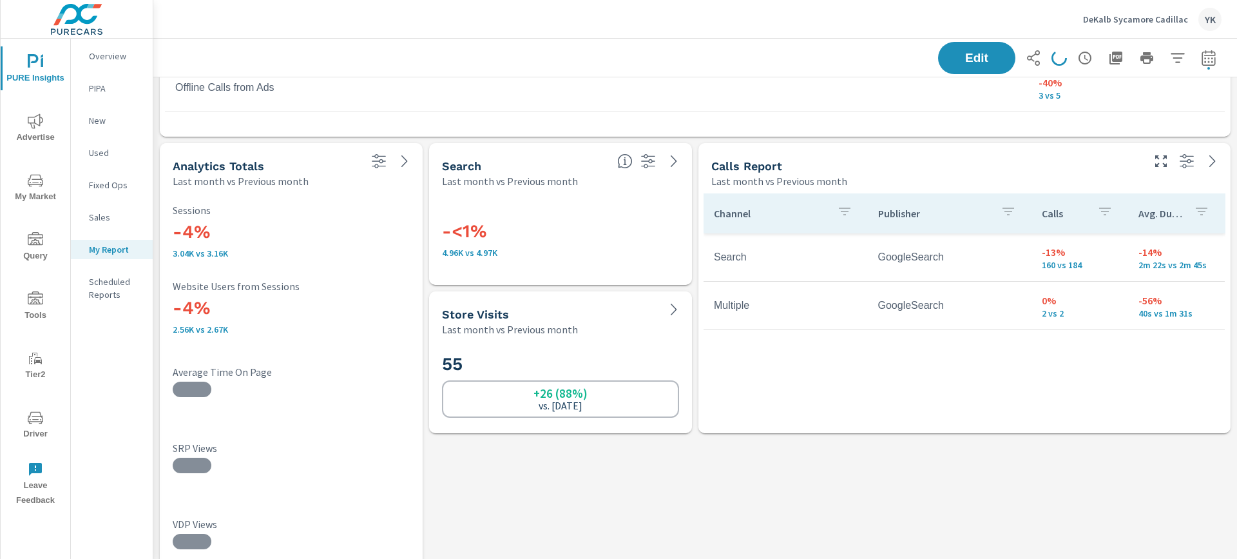
scroll to position [1776, 0]
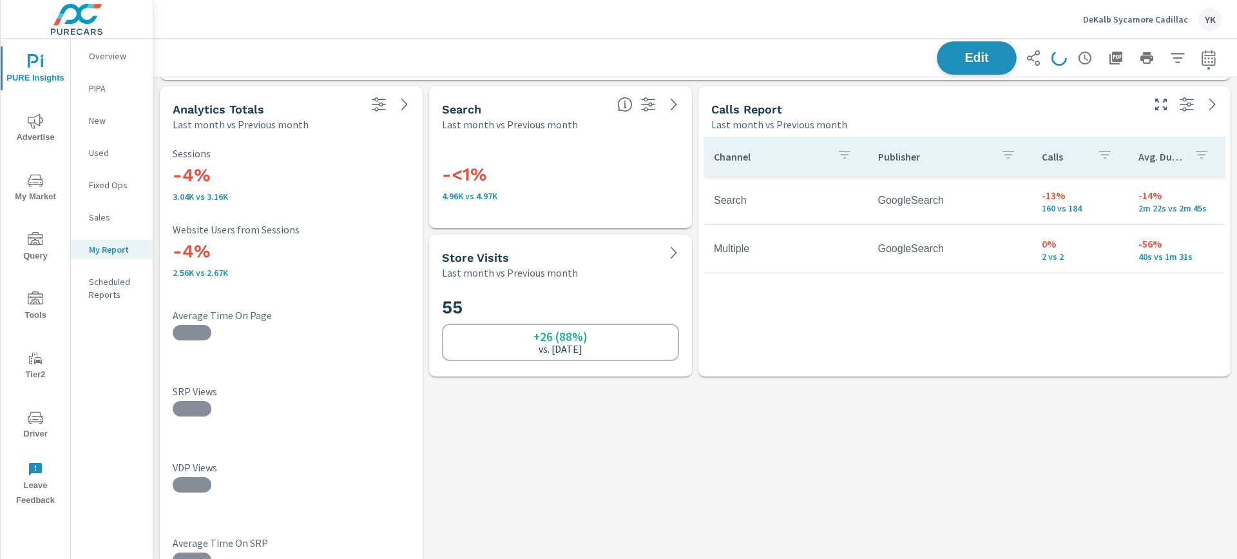
click at [968, 65] on button "Edit" at bounding box center [977, 58] width 80 height 34
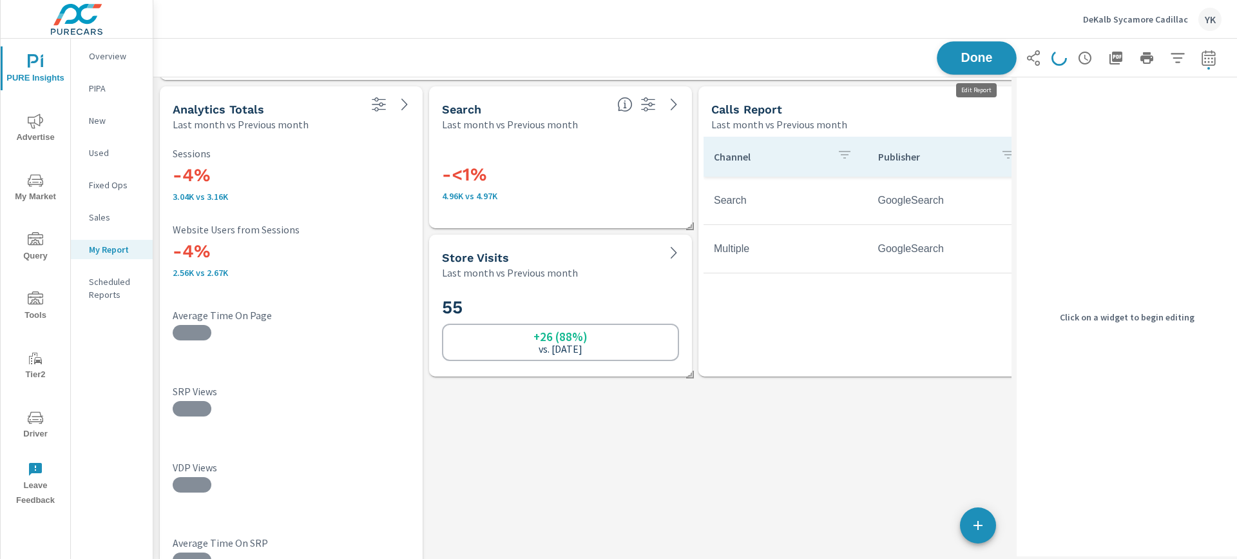
scroll to position [2378, 859]
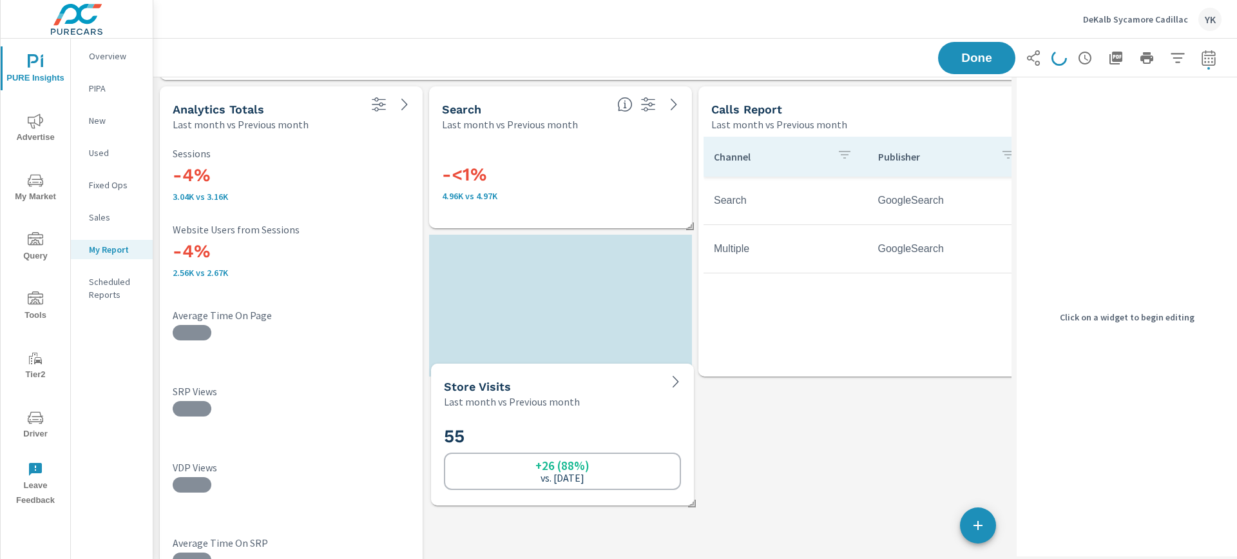
drag, startPoint x: 541, startPoint y: 331, endPoint x: 544, endPoint y: 474, distance: 142.4
click at [544, 472] on h6 "+26 (88%)" at bounding box center [562, 465] width 54 height 13
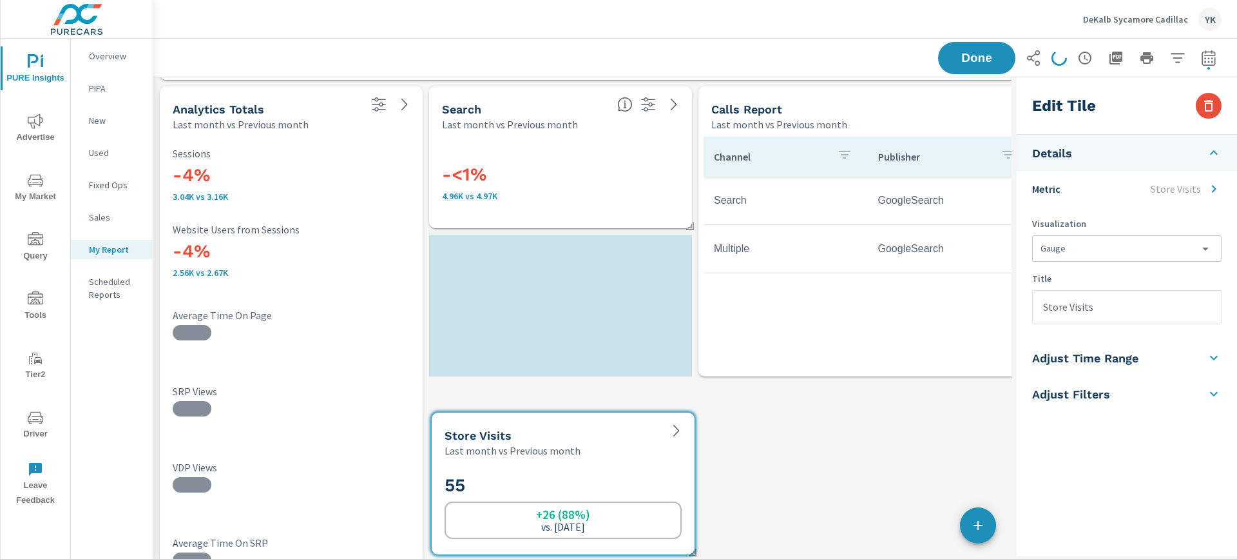
drag, startPoint x: 657, startPoint y: 320, endPoint x: 661, endPoint y: 493, distance: 172.7
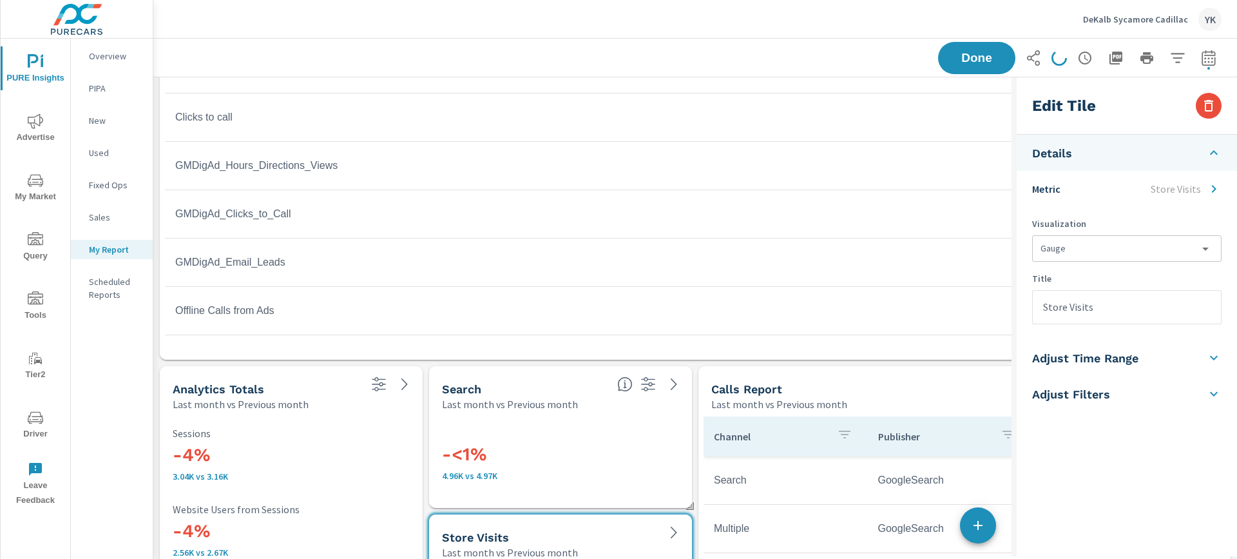
scroll to position [1896, 0]
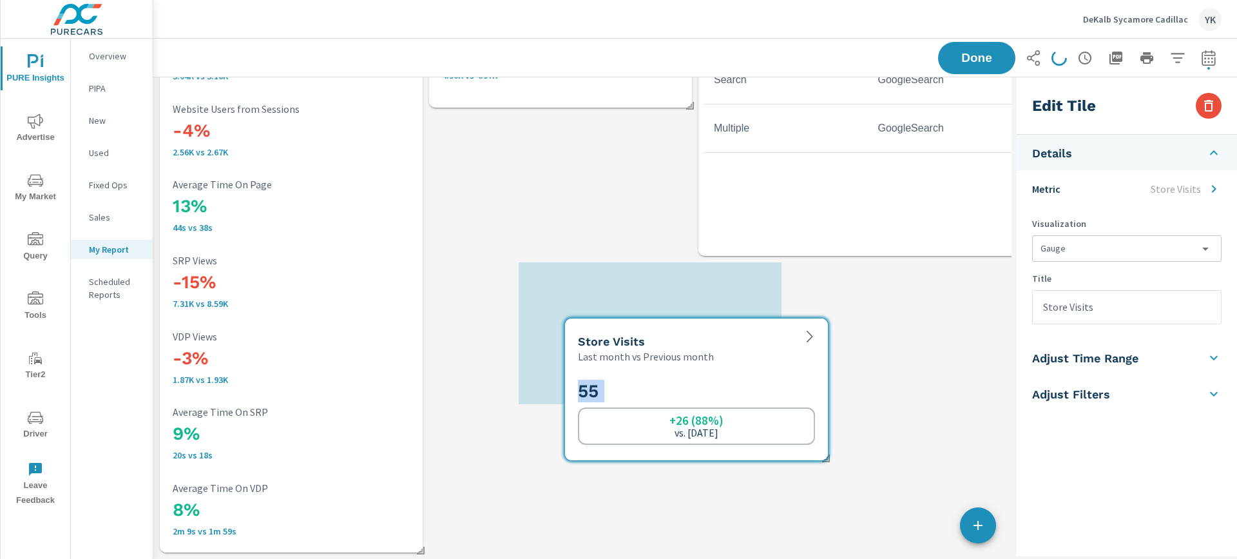
drag, startPoint x: 607, startPoint y: 227, endPoint x: 778, endPoint y: 392, distance: 238.3
click at [778, 392] on div "55 +26 (88%) vs. Aug 2025" at bounding box center [696, 412] width 237 height 65
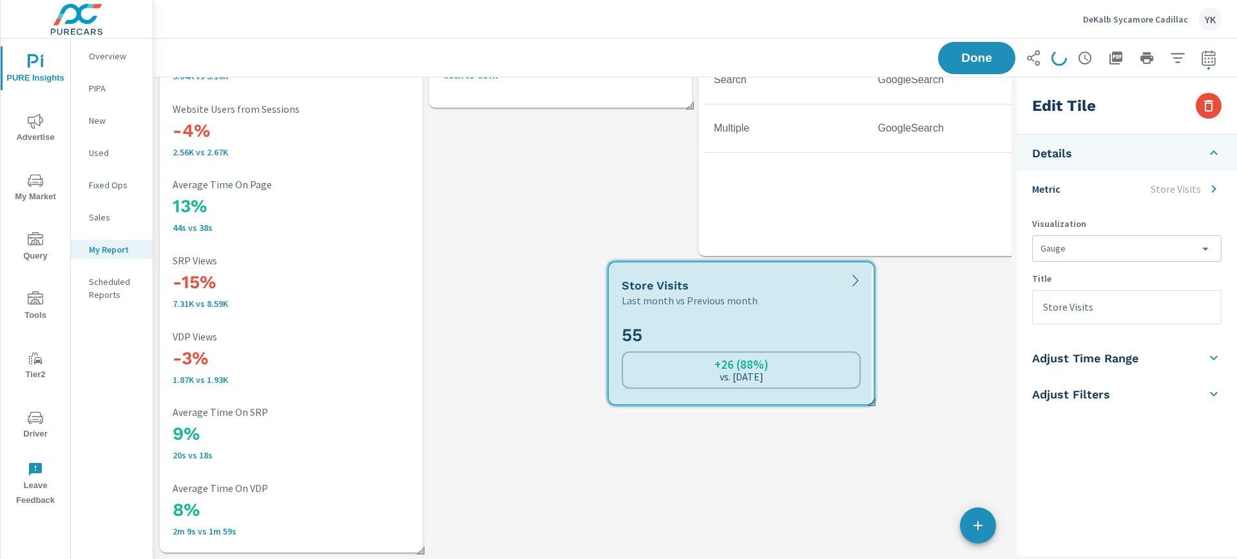
click at [873, 402] on span at bounding box center [867, 397] width 13 height 13
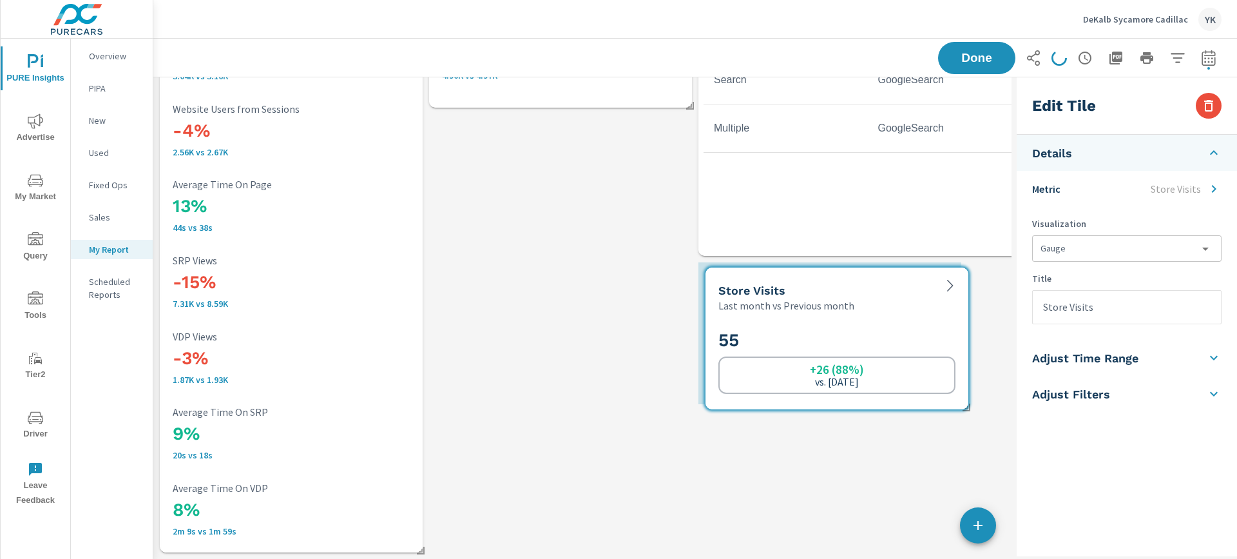
drag, startPoint x: 806, startPoint y: 366, endPoint x: 902, endPoint y: 368, distance: 96.0
click at [902, 368] on div "+26 (88%) vs. Aug 2025" at bounding box center [836, 374] width 237 height 37
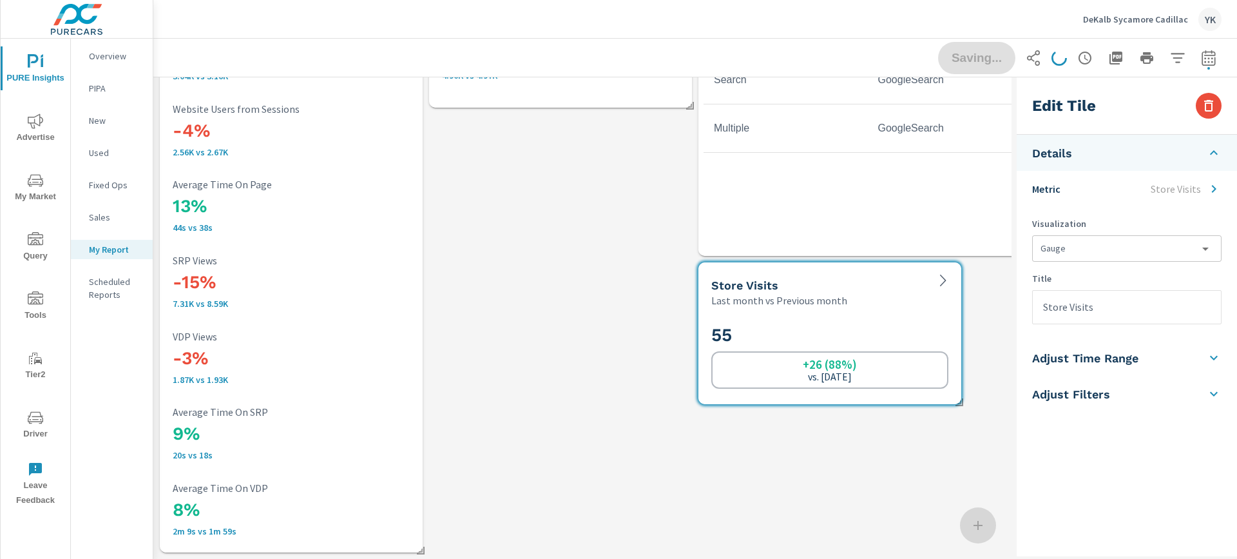
scroll to position [0, 0]
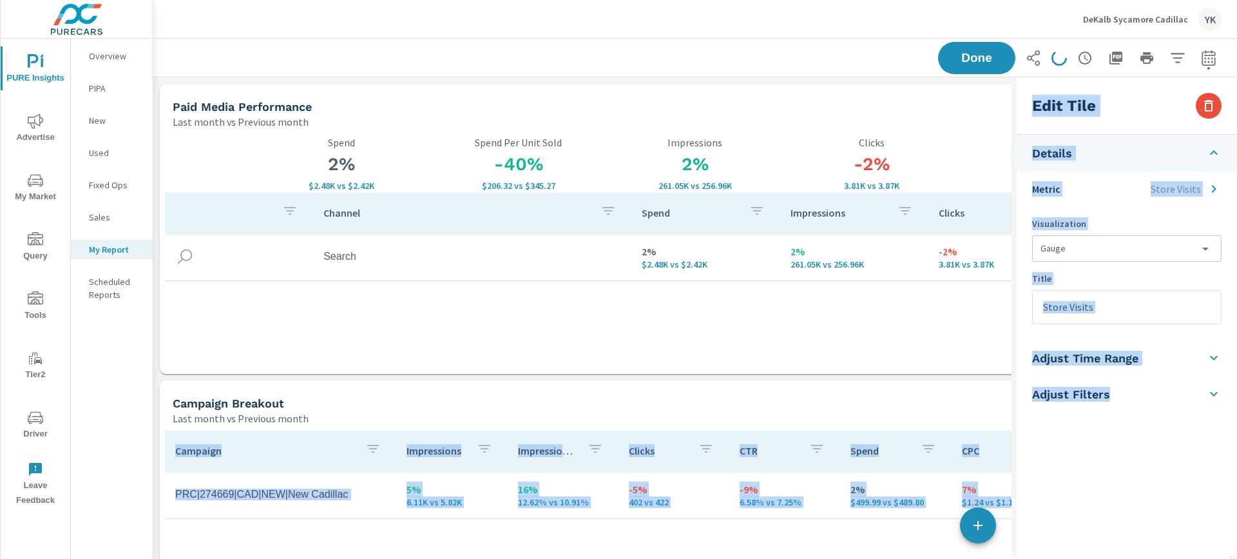
drag, startPoint x: 957, startPoint y: 404, endPoint x: 1008, endPoint y: 403, distance: 50.9
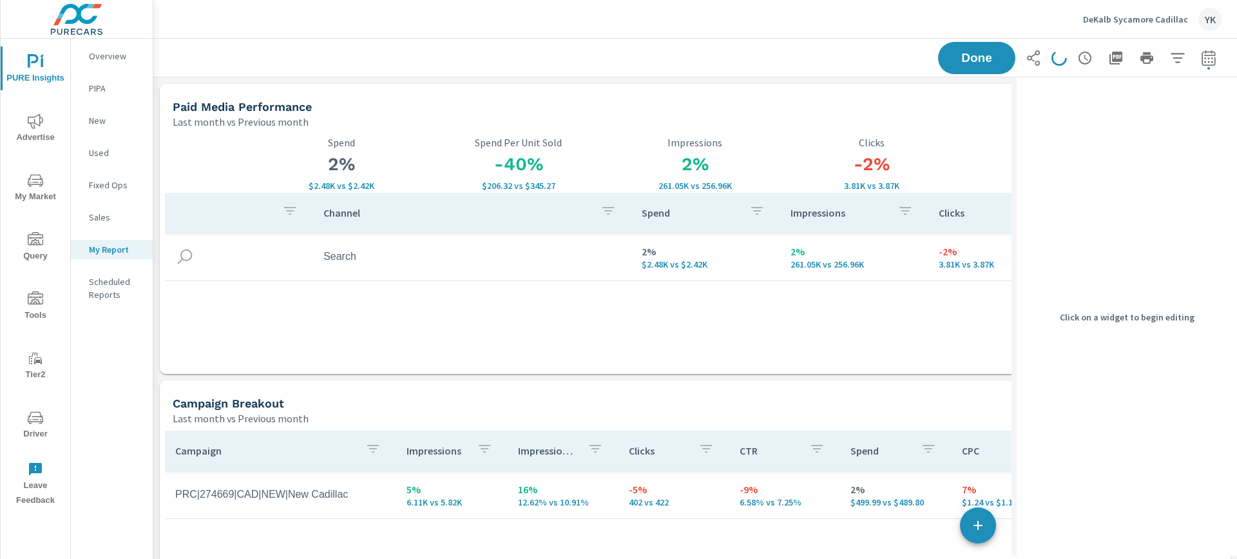
click at [1008, 404] on div "Campaign Breakout" at bounding box center [646, 403] width 947 height 15
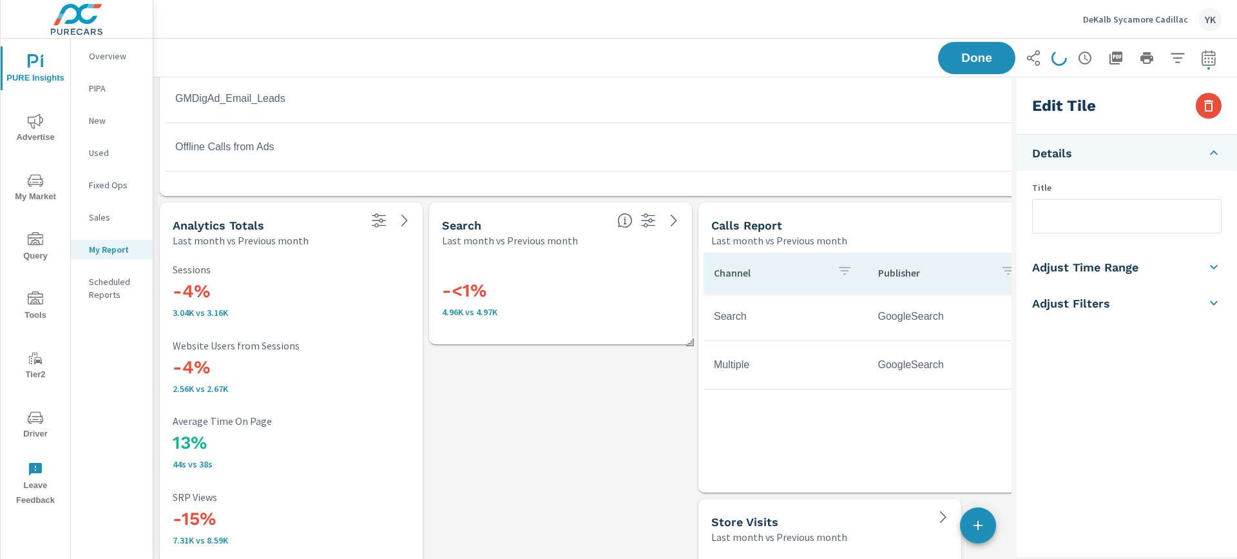
scroll to position [1896, 0]
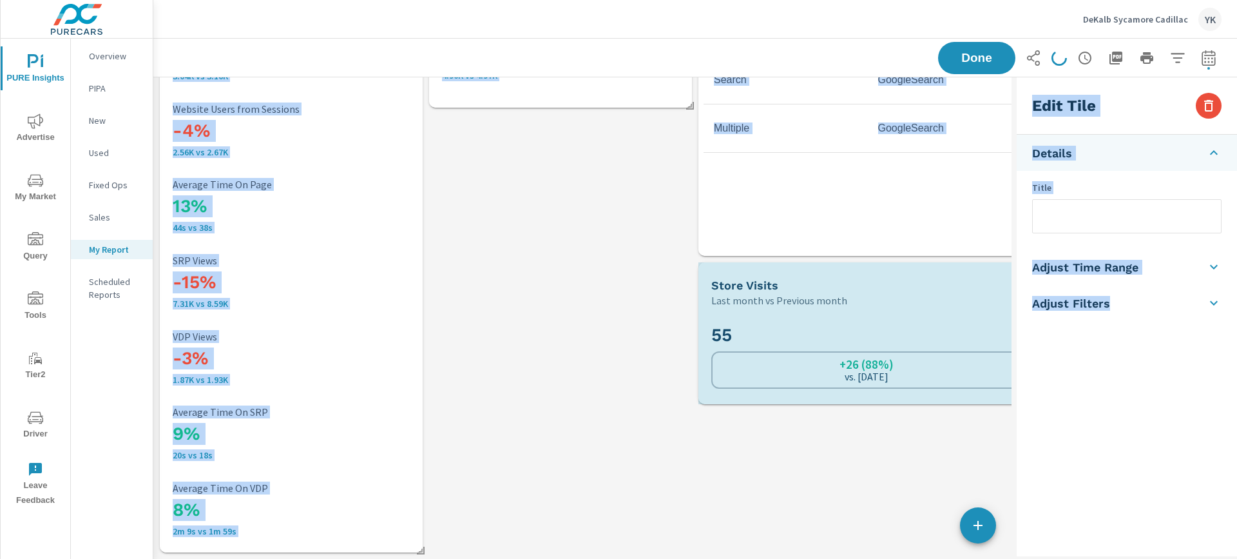
drag, startPoint x: 961, startPoint y: 405, endPoint x: 1030, endPoint y: 402, distance: 69.7
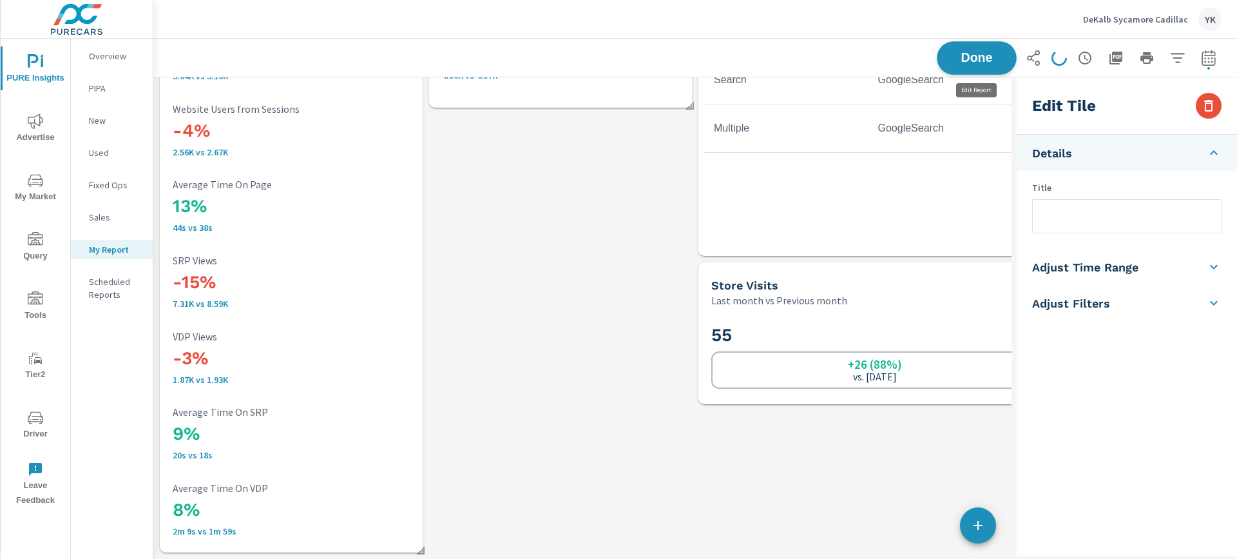
click at [961, 57] on span "Done" at bounding box center [976, 58] width 53 height 12
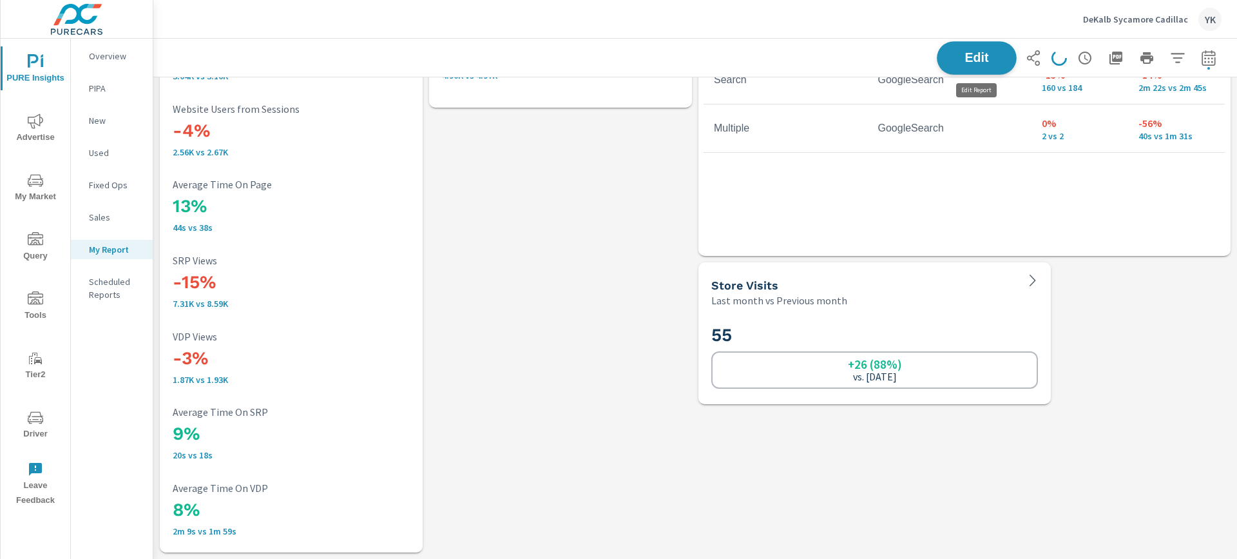
scroll to position [2378, 1084]
click at [50, 124] on span "Advertise" at bounding box center [36, 129] width 62 height 32
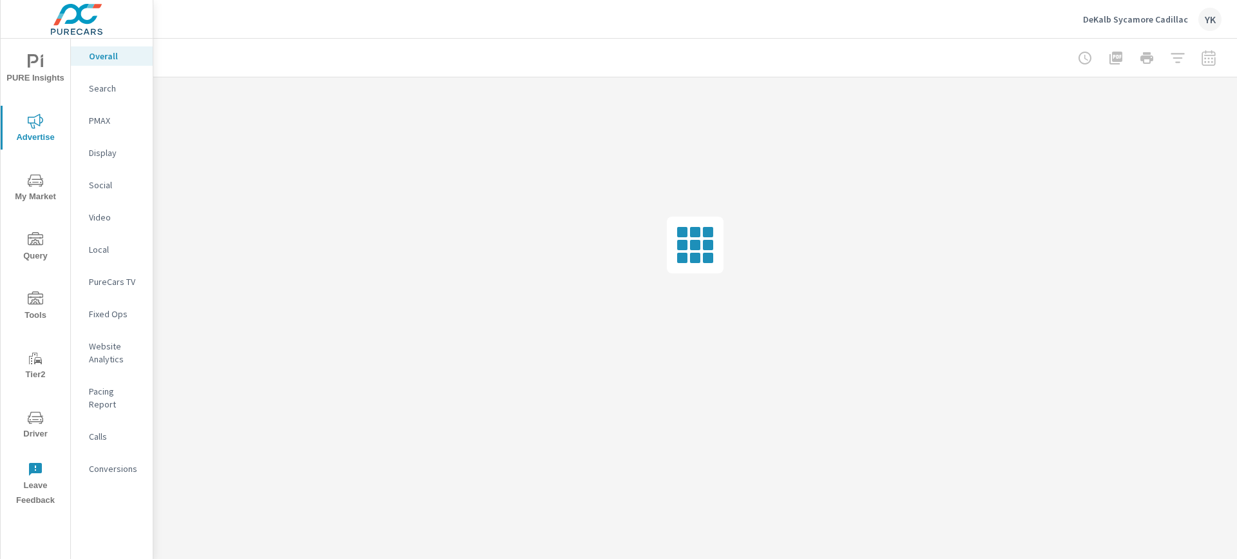
click at [109, 445] on nav "Overall Search PMAX Display Social Video Local PureCars TV Fixed Ops Website An…" at bounding box center [112, 267] width 82 height 457
click at [110, 462] on p "Conversions" at bounding box center [115, 468] width 53 height 13
